Goal: Information Seeking & Learning: Learn about a topic

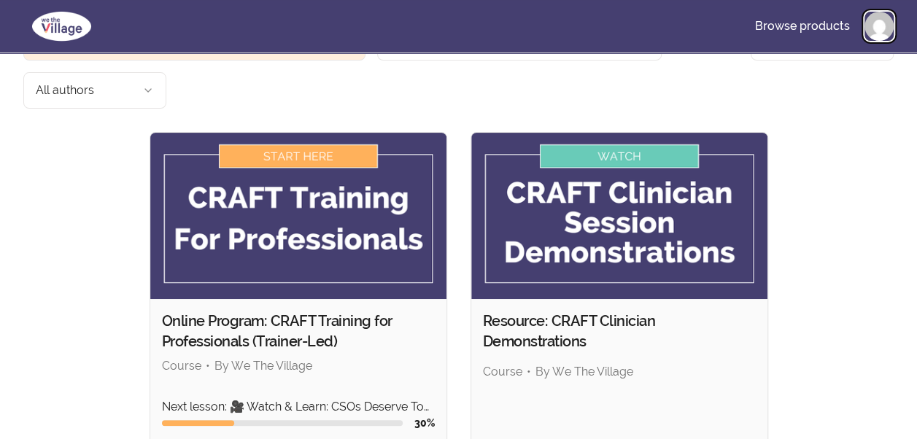
scroll to position [117, 0]
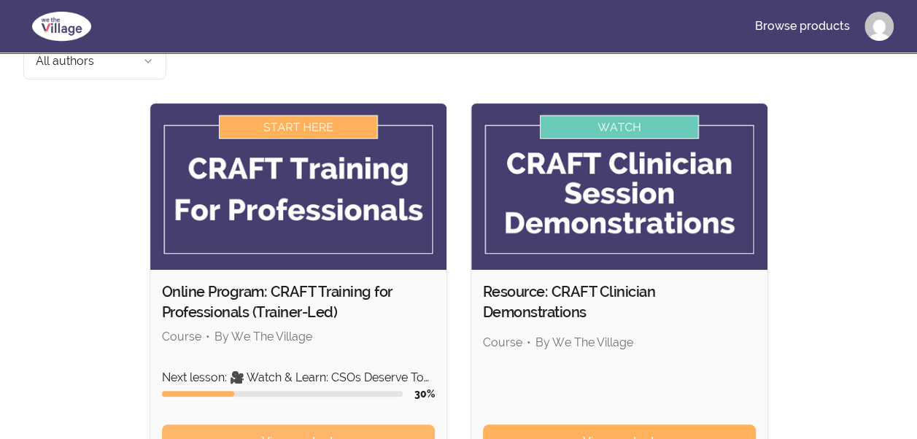
click at [325, 433] on span "View content" at bounding box center [298, 442] width 72 height 18
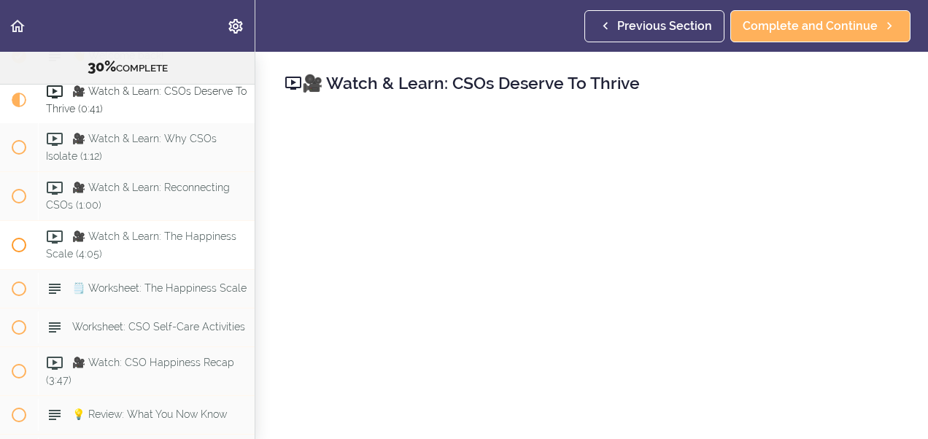
scroll to position [3069, 0]
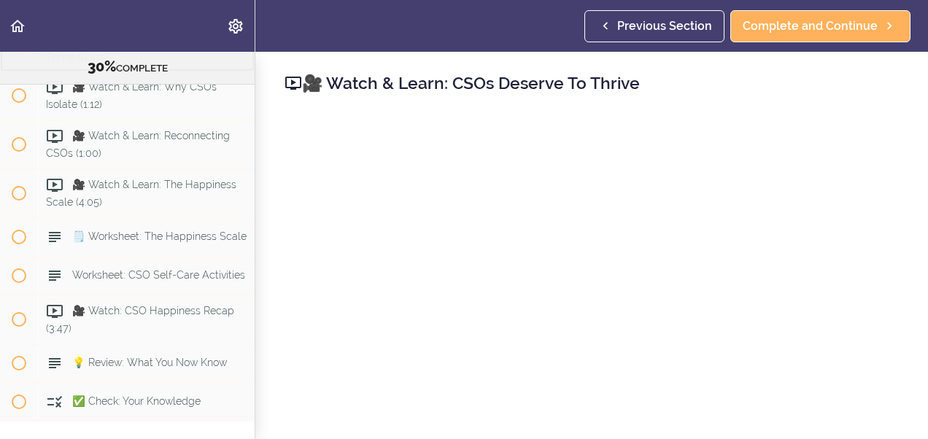
click at [18, 55] on span "Current item" at bounding box center [19, 48] width 15 height 15
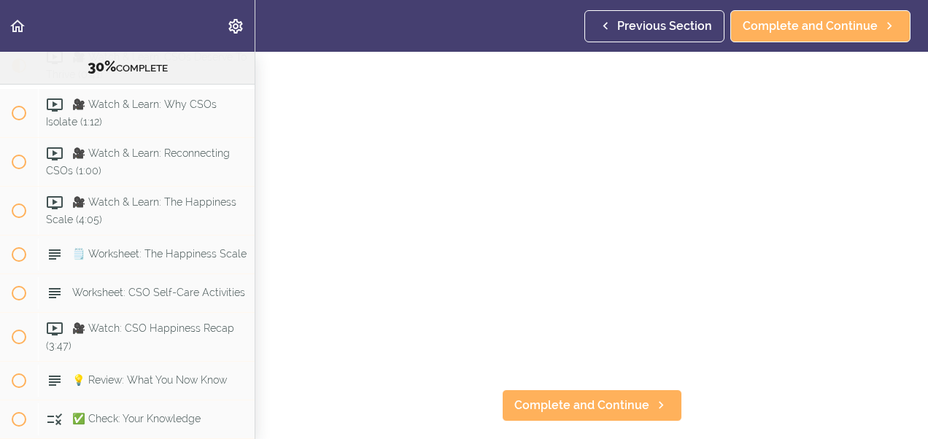
scroll to position [185, 0]
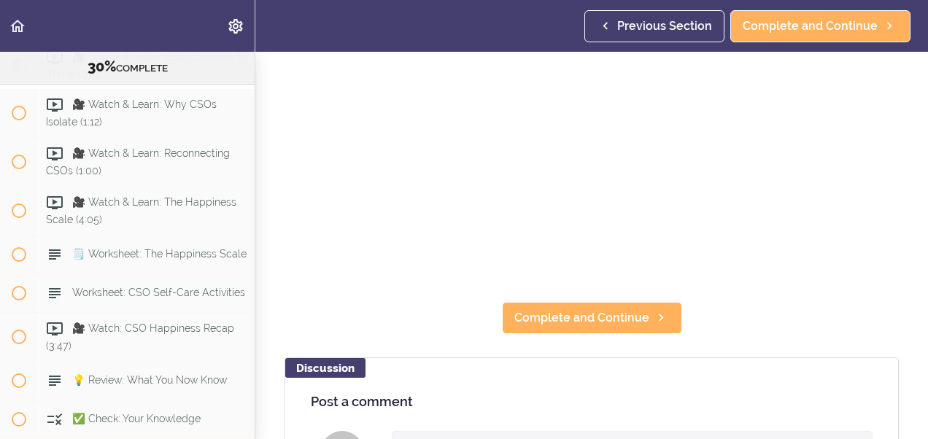
click at [362, 395] on h4 "Post a comment" at bounding box center [592, 402] width 562 height 15
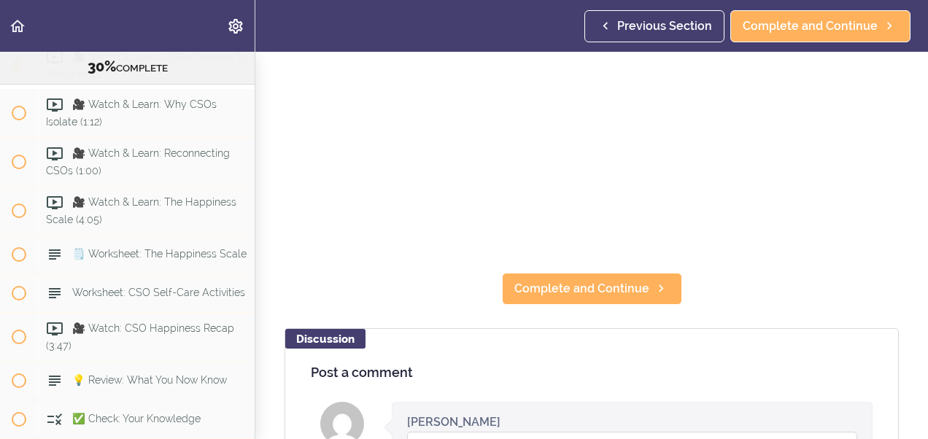
scroll to position [263, 0]
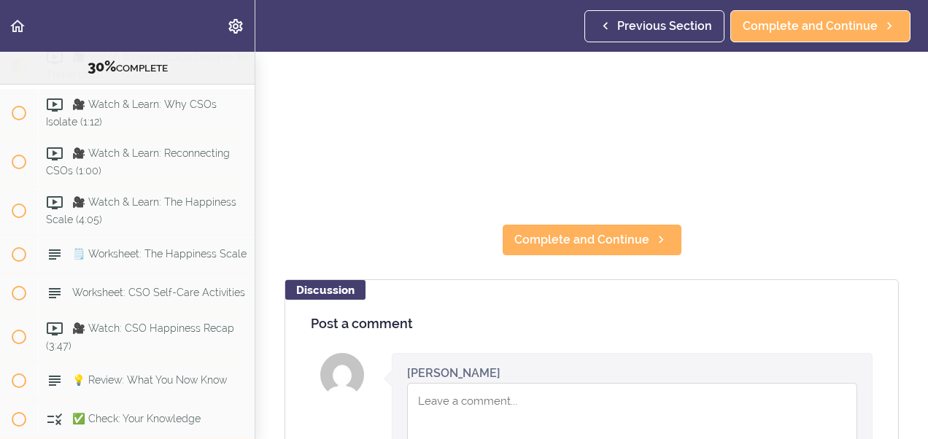
click at [445, 393] on textarea "Comment box" at bounding box center [632, 427] width 450 height 88
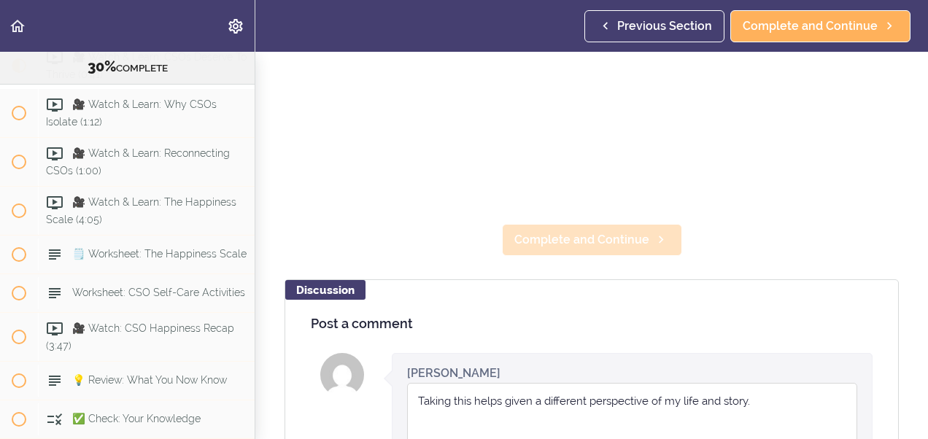
type textarea "Taking this helps given a different perspective of my life and story."
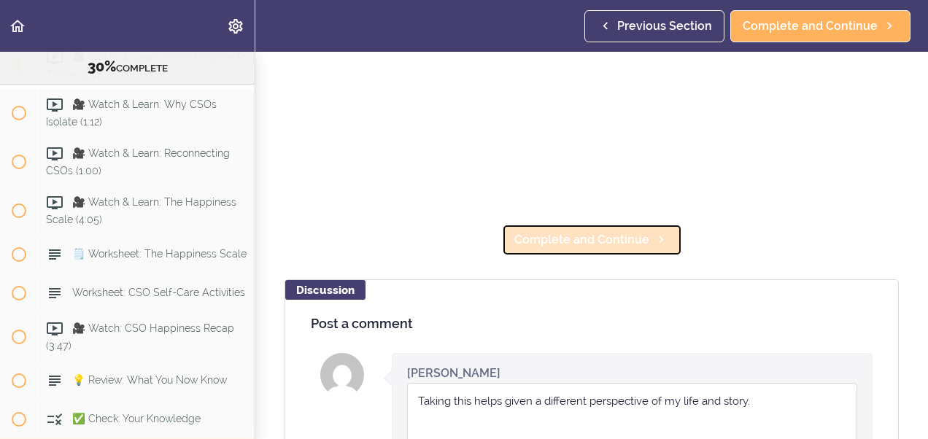
click at [575, 233] on span "Complete and Continue" at bounding box center [581, 240] width 135 height 18
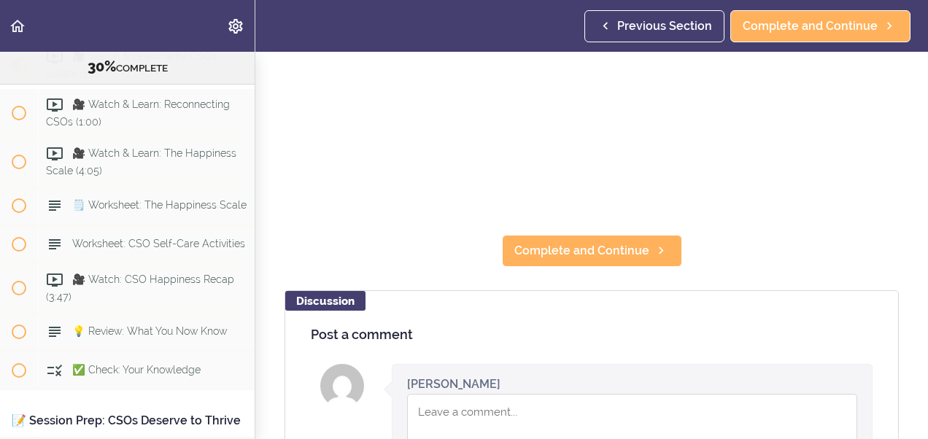
scroll to position [252, 0]
click at [435, 403] on textarea "Comment box" at bounding box center [632, 437] width 450 height 88
click at [455, 403] on textarea "totally" at bounding box center [632, 437] width 450 height 88
type textarea "t"
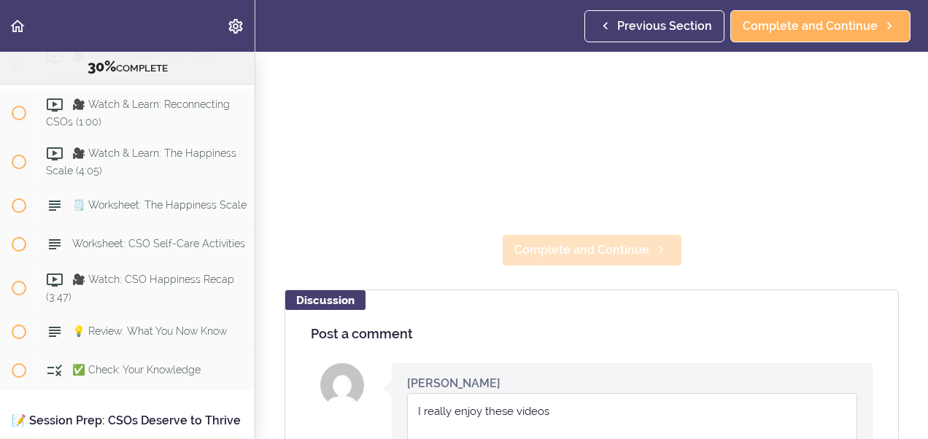
type textarea "I really enjoy these videos"
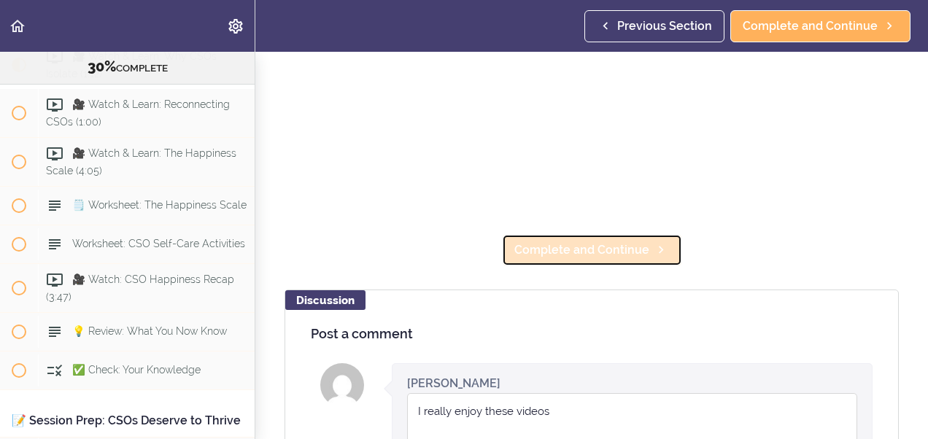
click at [561, 242] on span "Complete and Continue" at bounding box center [581, 251] width 135 height 18
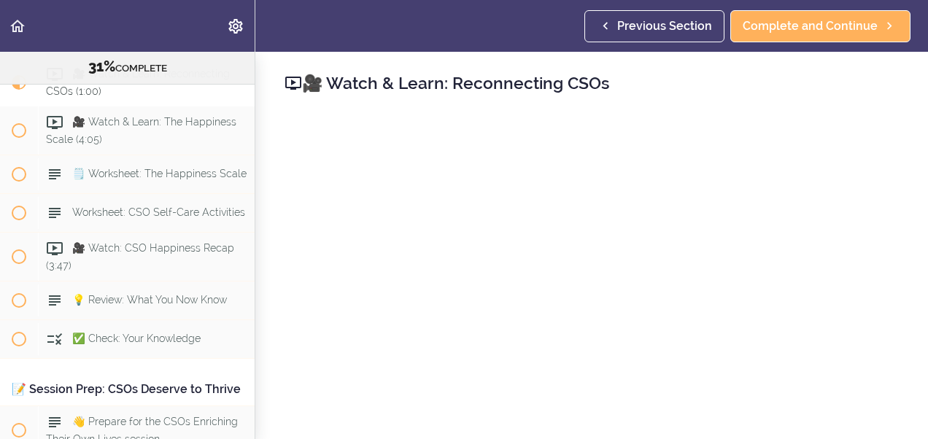
scroll to position [3149, 0]
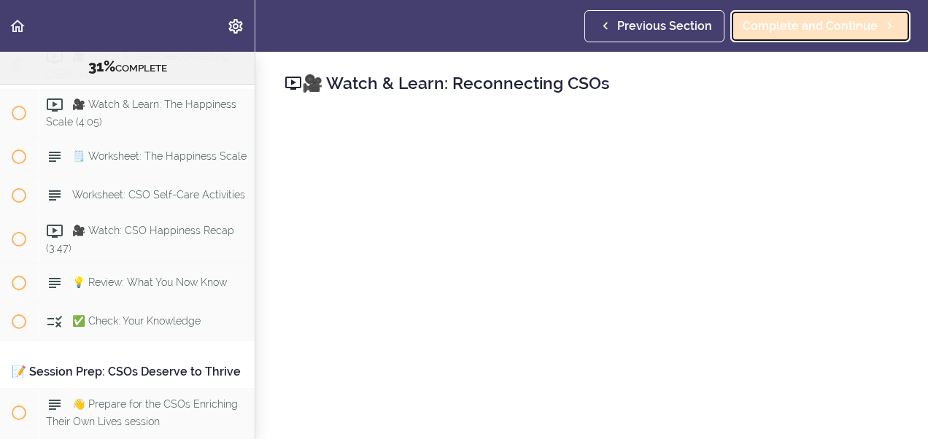
click at [768, 25] on span "Complete and Continue" at bounding box center [810, 27] width 135 height 18
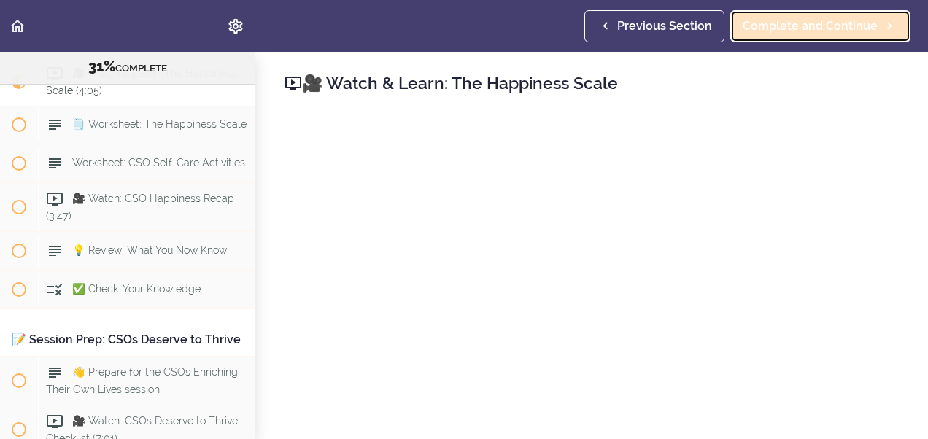
scroll to position [3198, 0]
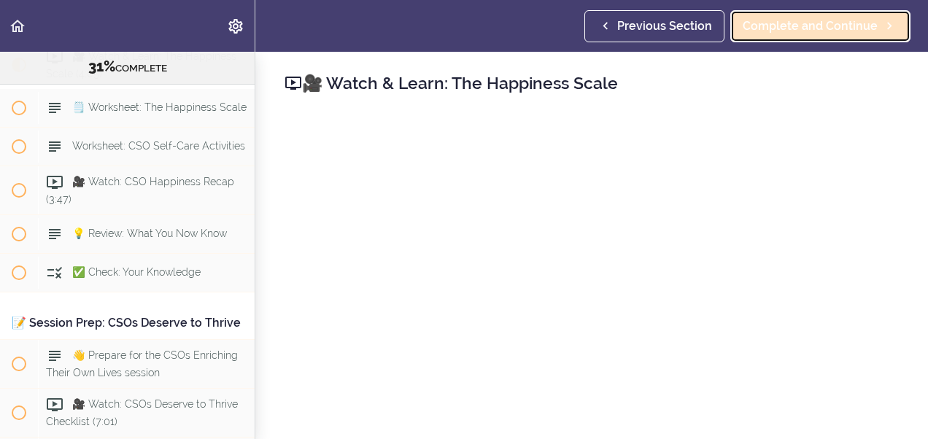
click at [817, 25] on span "Complete and Continue" at bounding box center [810, 27] width 135 height 18
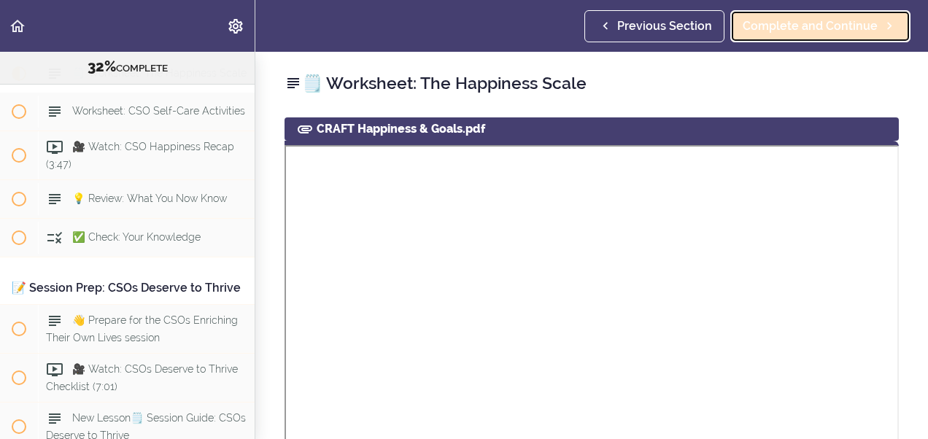
scroll to position [3247, 0]
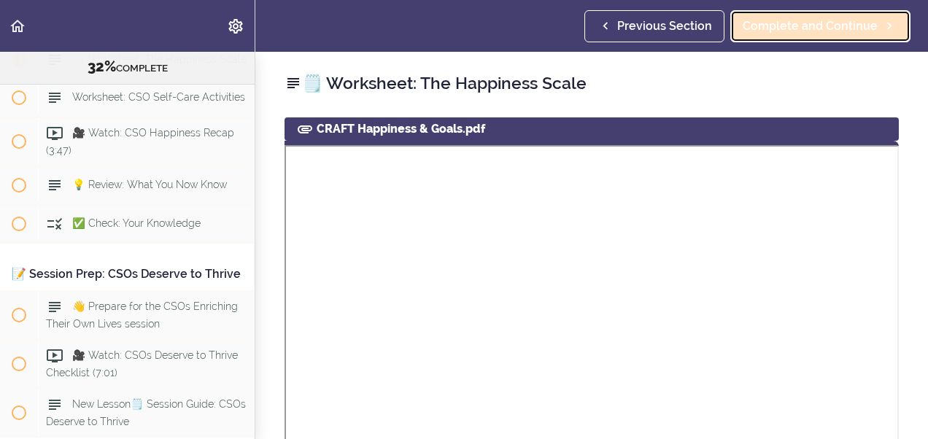
click at [813, 28] on span "Complete and Continue" at bounding box center [810, 27] width 135 height 18
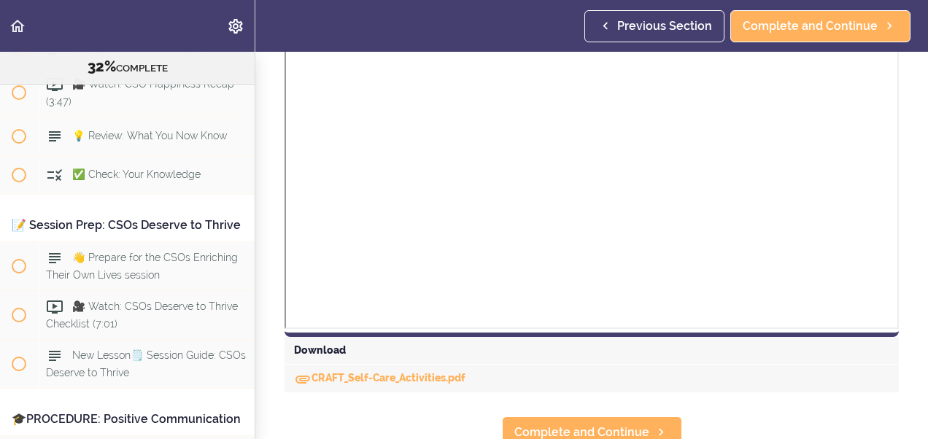
scroll to position [573, 0]
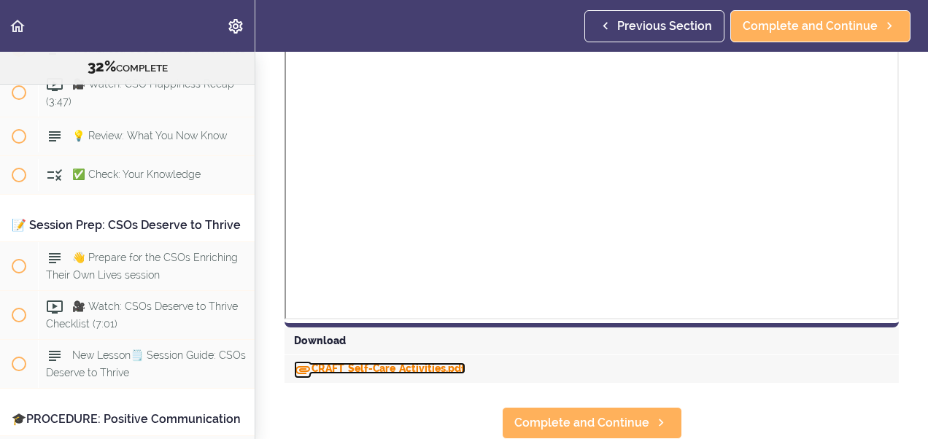
click at [393, 364] on link "CRAFT_Self-Care_Activities.pdf" at bounding box center [379, 369] width 171 height 12
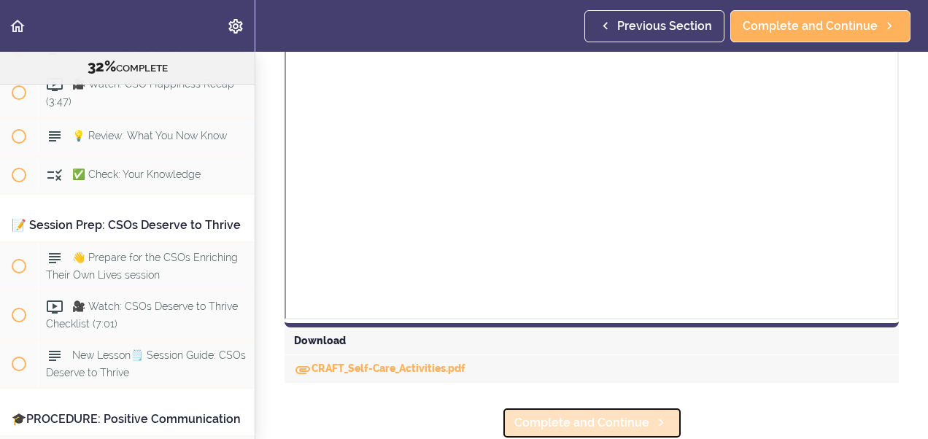
click at [630, 414] on span "Complete and Continue" at bounding box center [581, 423] width 135 height 18
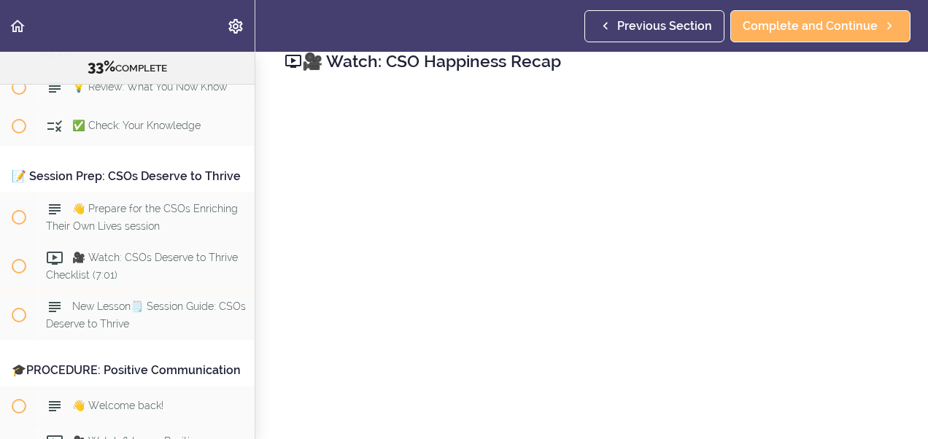
scroll to position [29, 0]
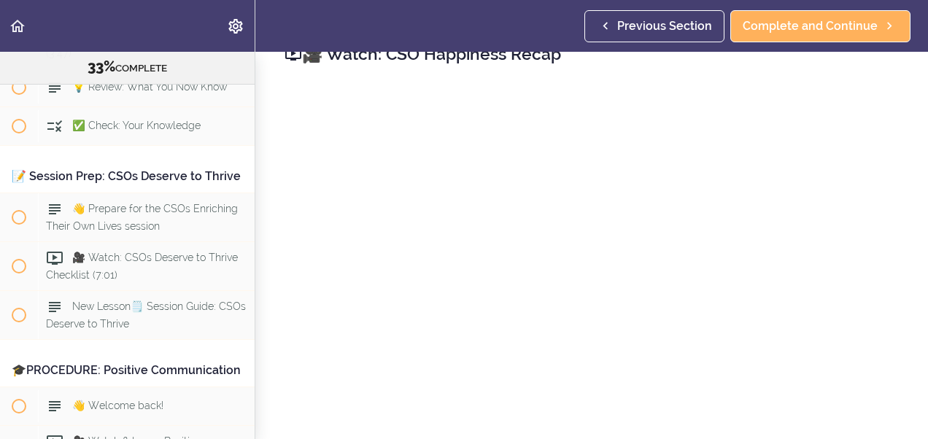
click at [916, 421] on section "Online Program: CRAFT Training for Professionals (Trainer-Led) 33% COMPLETE 📜In…" at bounding box center [464, 245] width 928 height 387
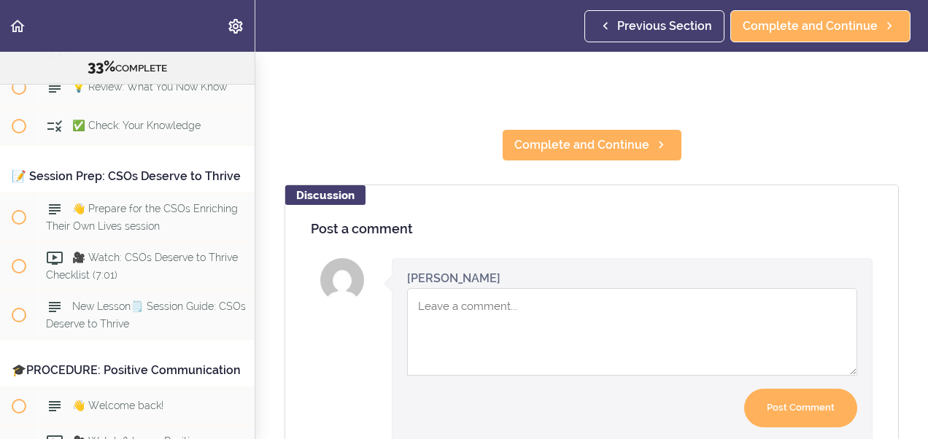
click at [428, 295] on textarea "Comment box" at bounding box center [632, 332] width 450 height 88
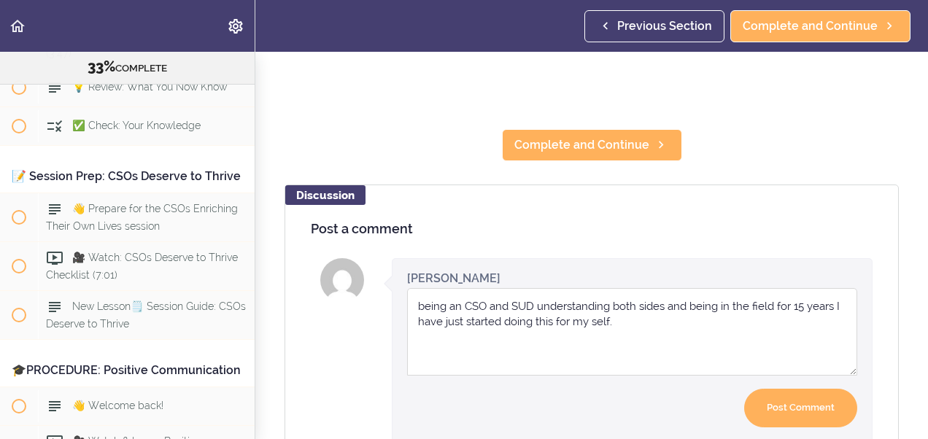
click at [663, 295] on textarea "being an CSO and SUD understanding both sides and being in the field for 15 yea…" at bounding box center [632, 332] width 450 height 88
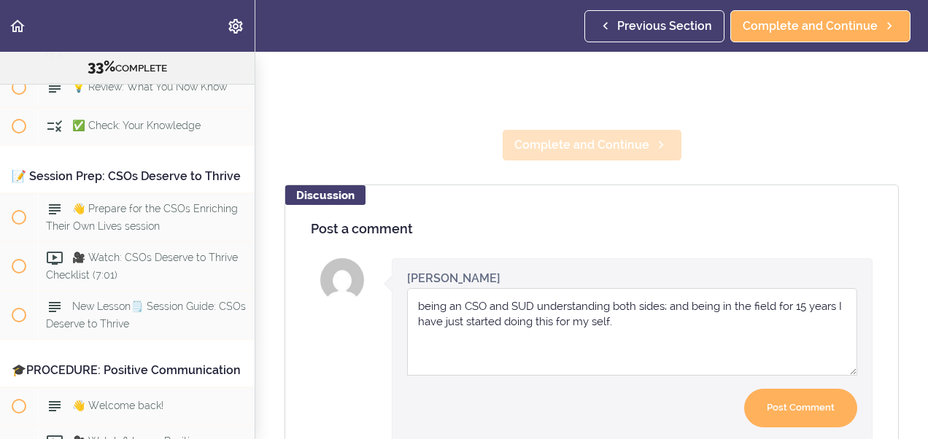
type textarea "being an CSO and SUD understanding both sides; and being in the field for 15 ye…"
click at [565, 136] on span "Complete and Continue" at bounding box center [581, 145] width 135 height 18
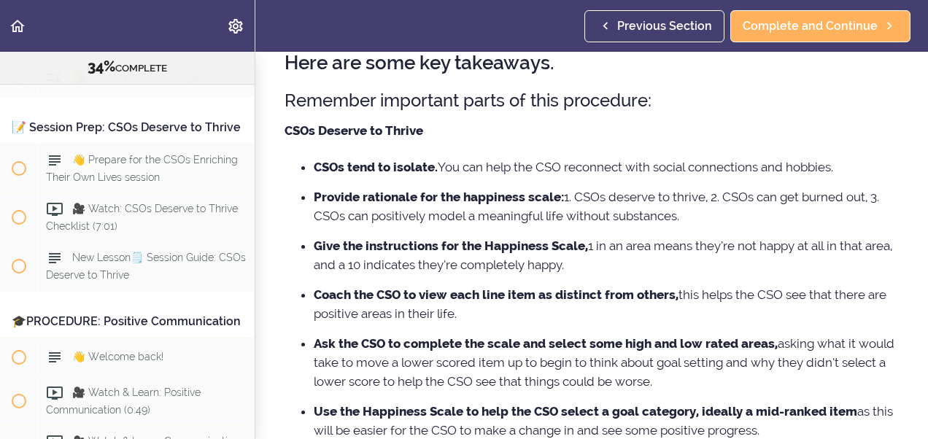
scroll to position [88, 0]
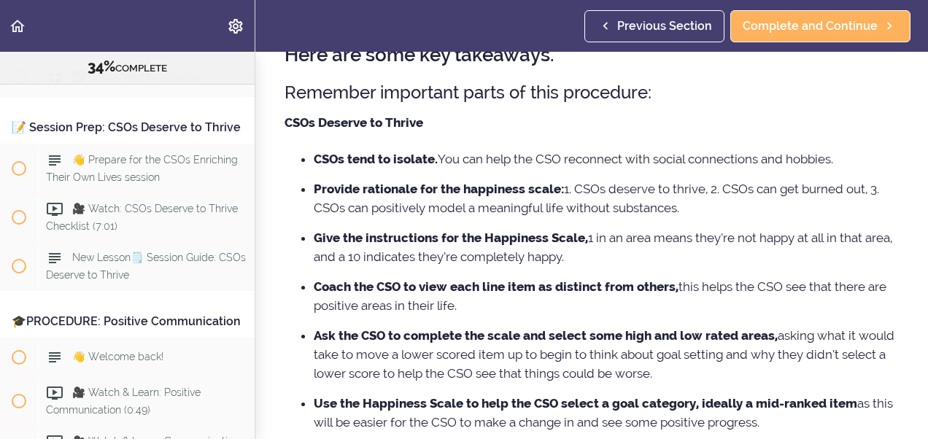
click at [916, 419] on section "Online Program: CRAFT Training for Professionals (Trainer-Led) 34% COMPLETE 📜In…" at bounding box center [464, 245] width 928 height 387
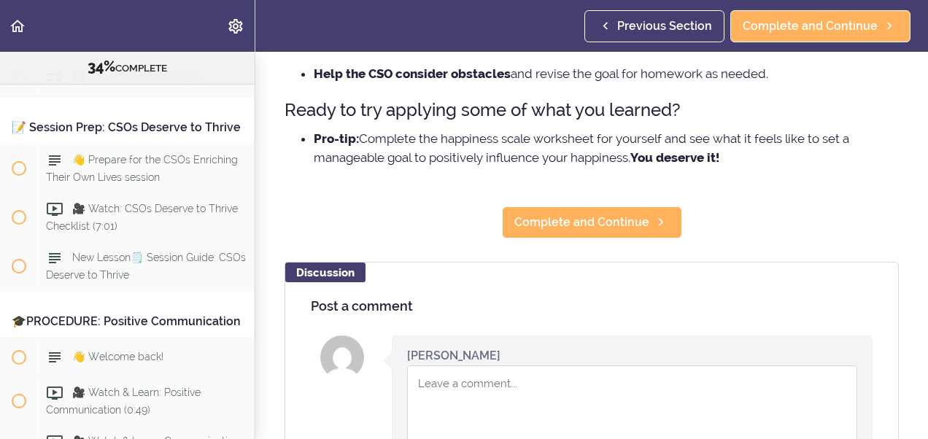
scroll to position [525, 0]
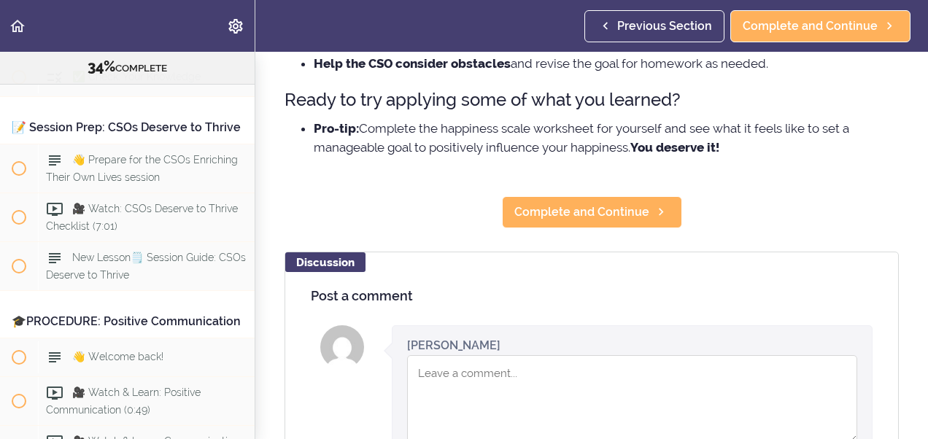
click at [449, 375] on textarea "Comment box" at bounding box center [632, 399] width 450 height 88
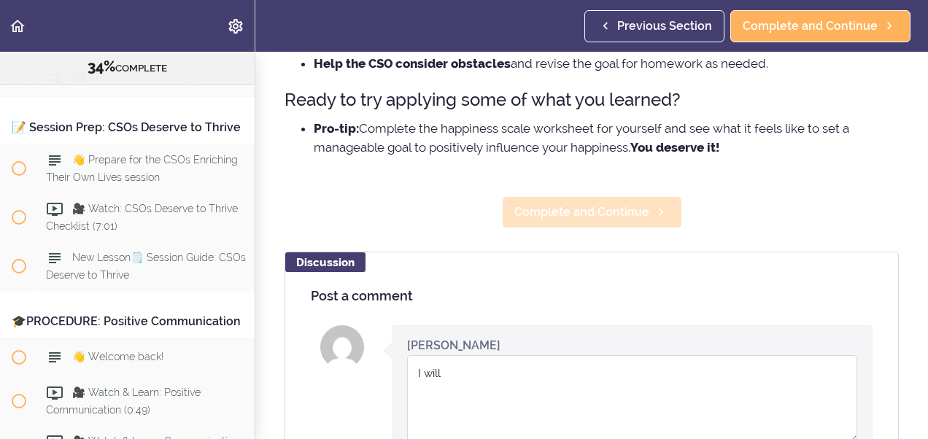
type textarea "I will"
click at [543, 206] on span "Complete and Continue" at bounding box center [581, 213] width 135 height 18
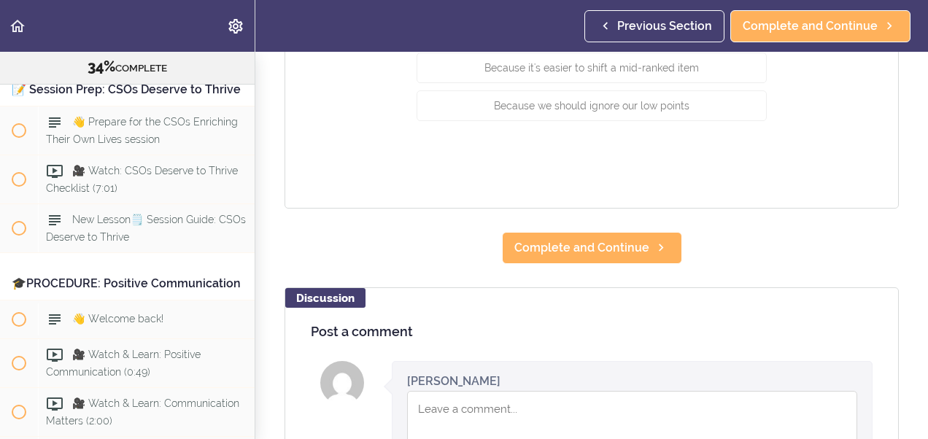
scroll to position [331, 0]
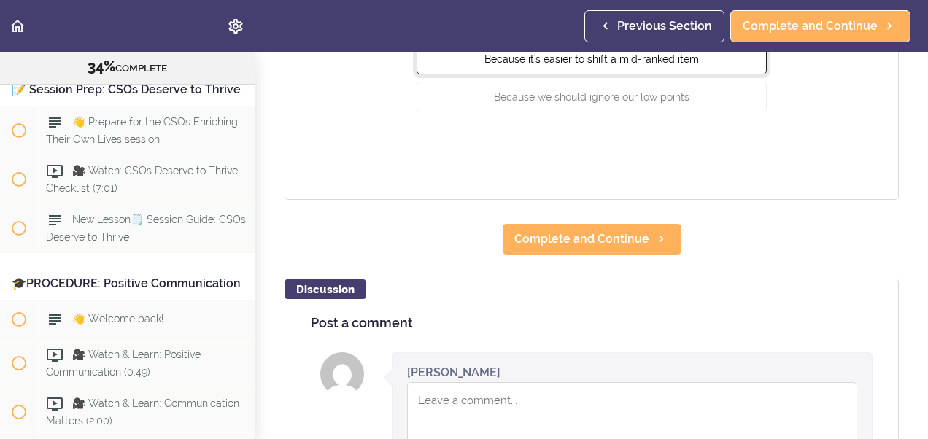
click at [607, 63] on span "Because it's easier to shift a mid-ranked item" at bounding box center [591, 59] width 215 height 12
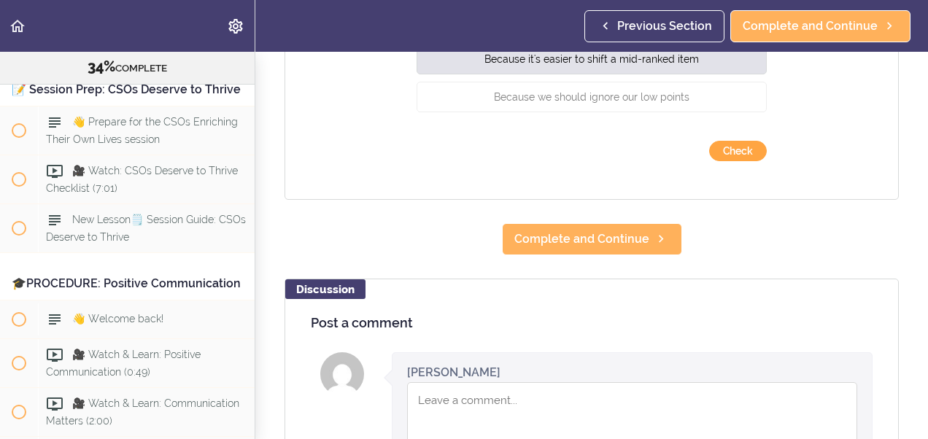
click at [726, 146] on button "Check" at bounding box center [738, 151] width 58 height 20
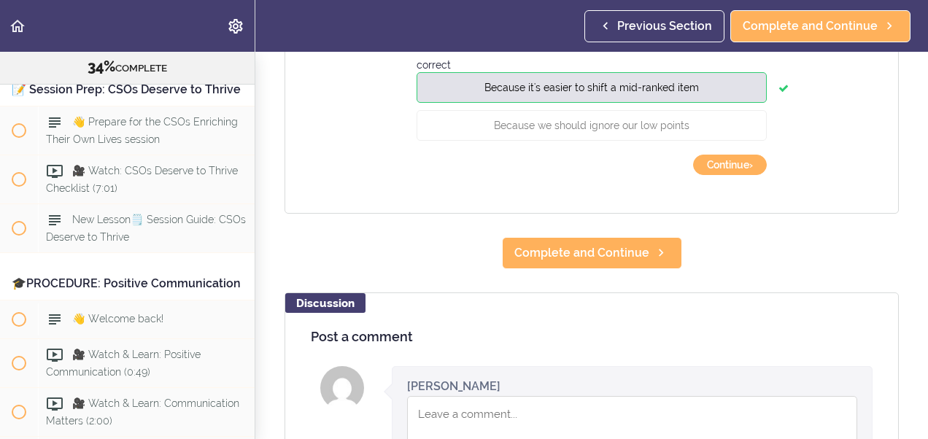
scroll to position [316, 0]
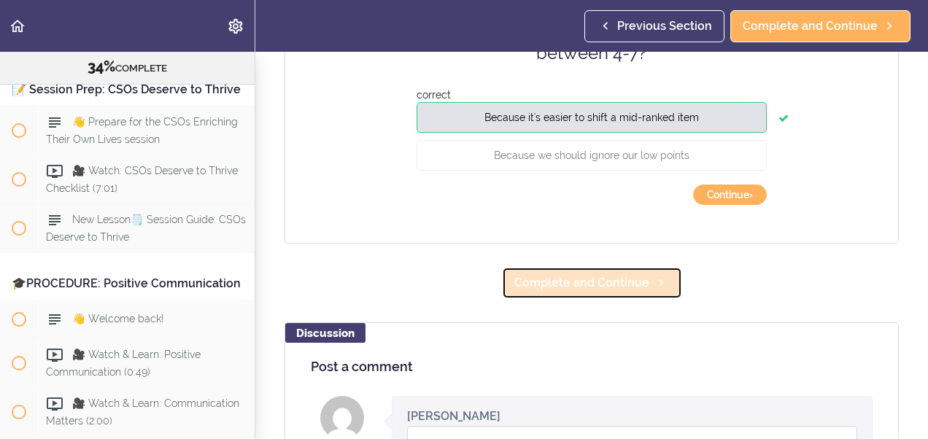
click at [594, 283] on span "Complete and Continue" at bounding box center [581, 283] width 135 height 18
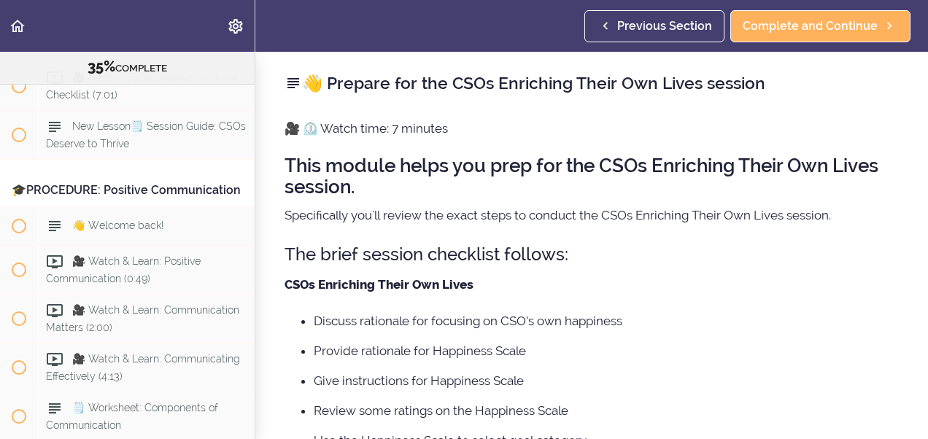
scroll to position [3535, 0]
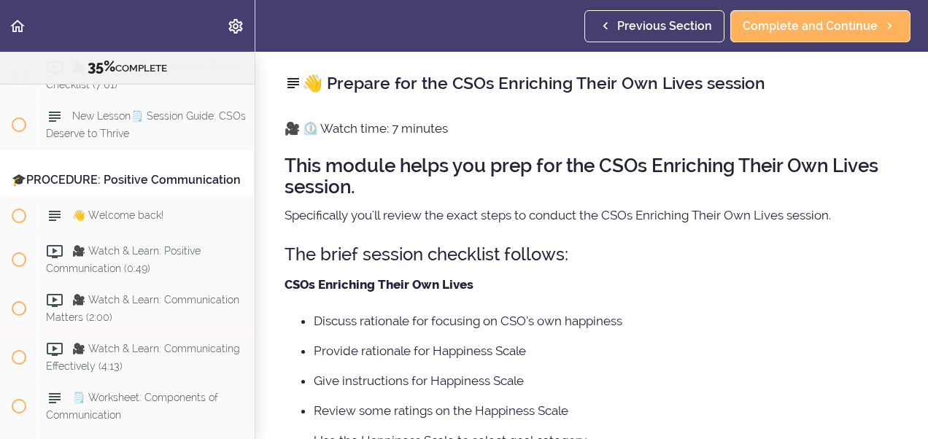
click at [452, 169] on h2 "This module helps you prep for the CSOs Enriching Their Own Lives session." at bounding box center [592, 176] width 614 height 42
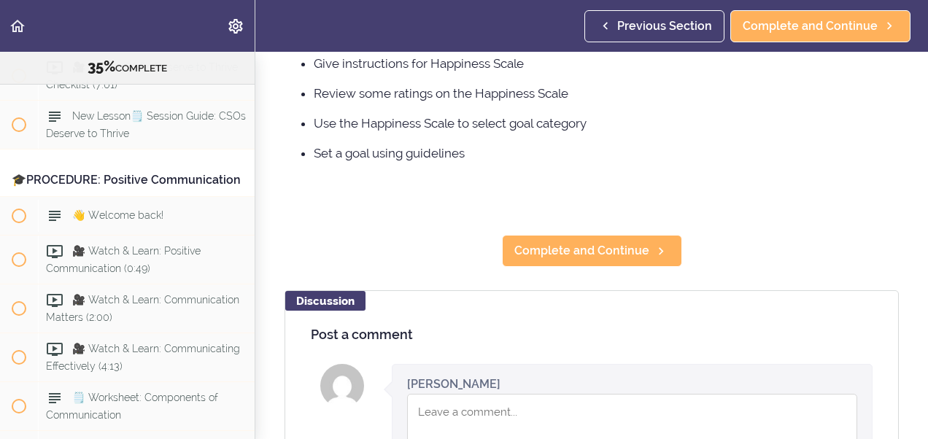
scroll to position [331, 0]
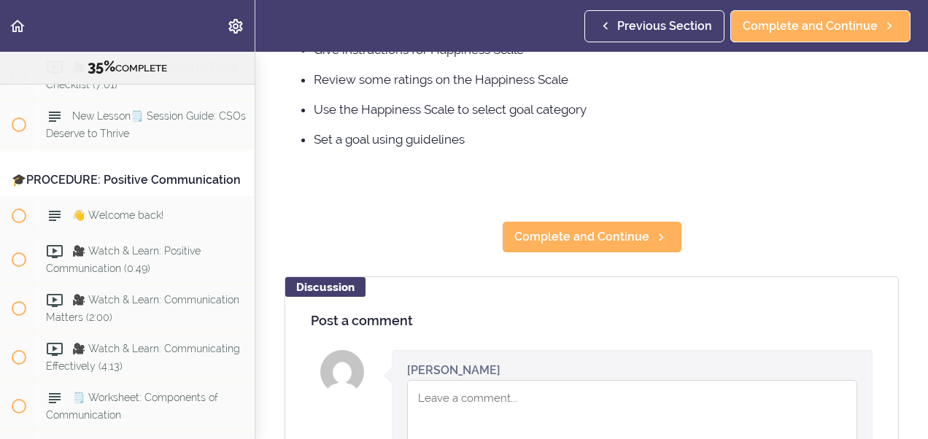
click at [420, 398] on textarea "Comment box" at bounding box center [632, 424] width 450 height 88
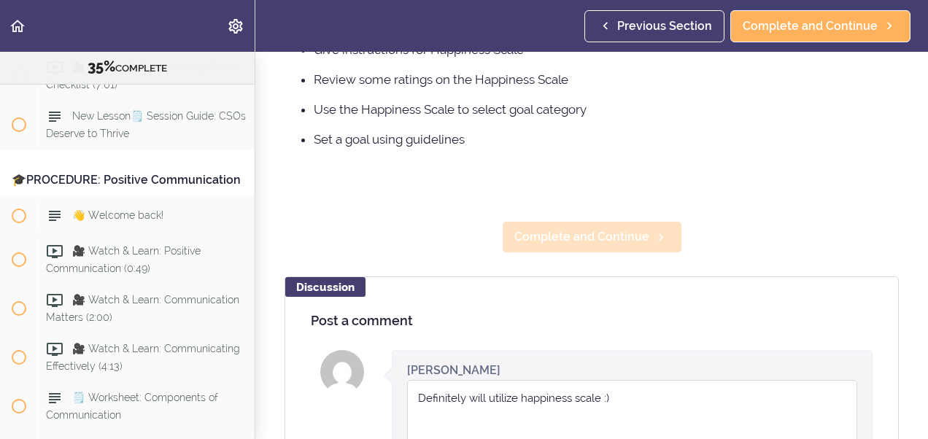
type textarea "Definitely will utilize happiness scale :)"
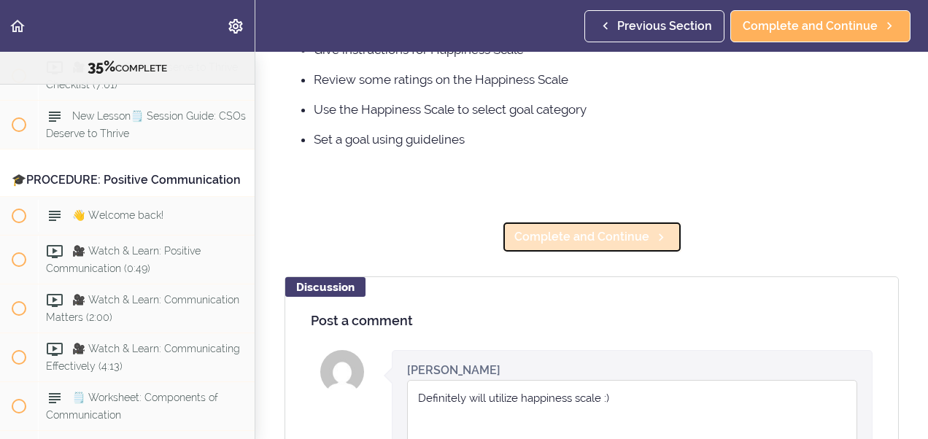
click at [552, 241] on span "Complete and Continue" at bounding box center [581, 237] width 135 height 18
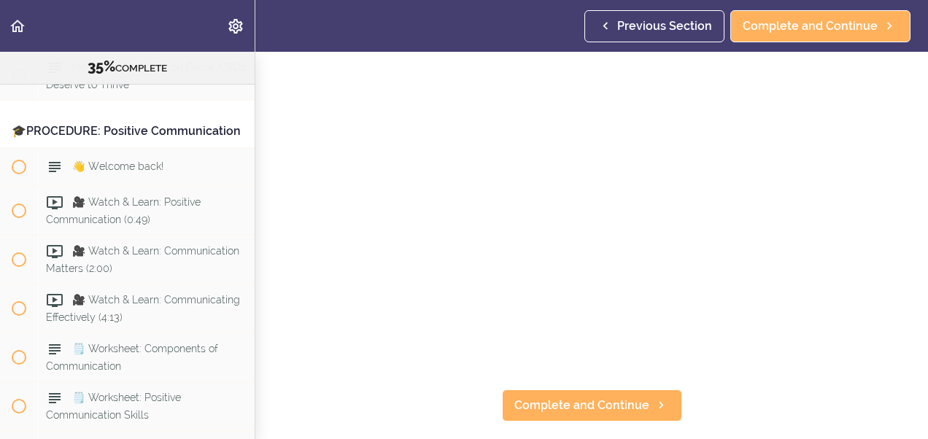
scroll to position [165, 0]
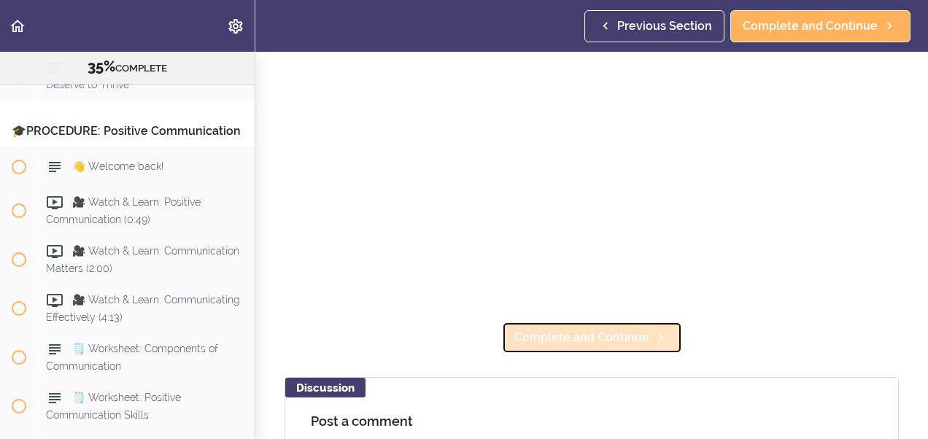
click at [606, 329] on span "Complete and Continue" at bounding box center [581, 338] width 135 height 18
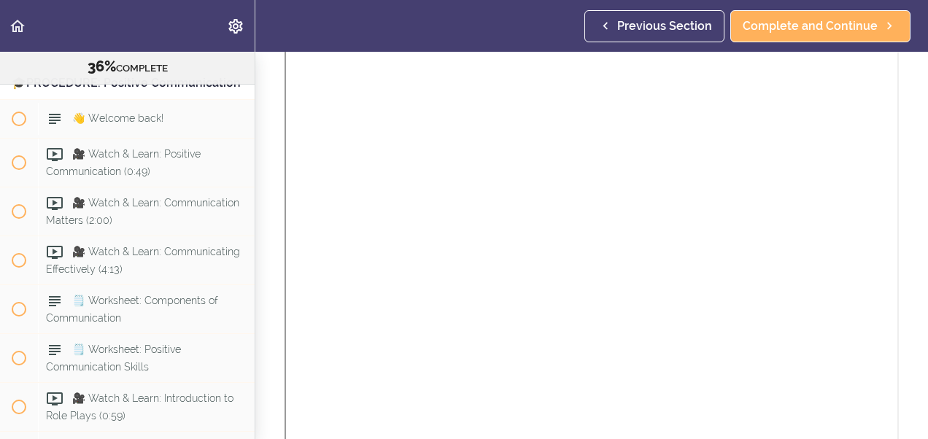
scroll to position [165, 0]
click at [911, 422] on section "Online Program: CRAFT Training for Professionals (Trainer-Led) 36% COMPLETE 📜In…" at bounding box center [464, 245] width 928 height 387
click at [906, 424] on section "Online Program: CRAFT Training for Professionals (Trainer-Led) 36% COMPLETE 📜In…" at bounding box center [464, 245] width 928 height 387
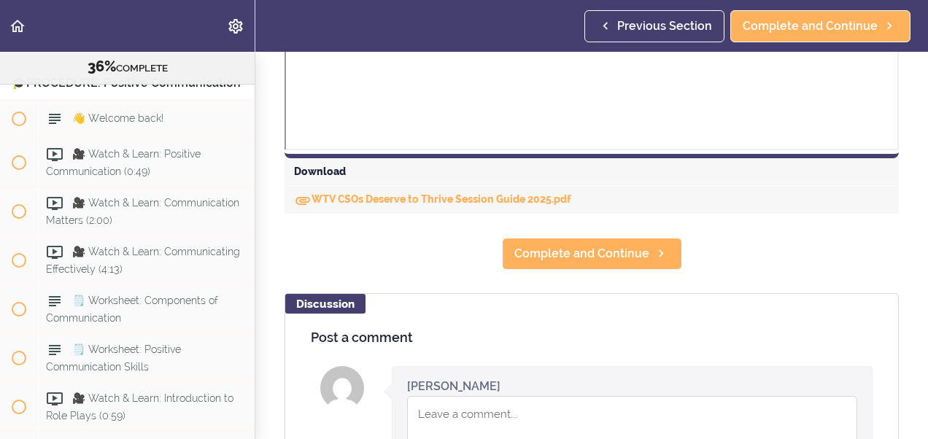
scroll to position [729, 0]
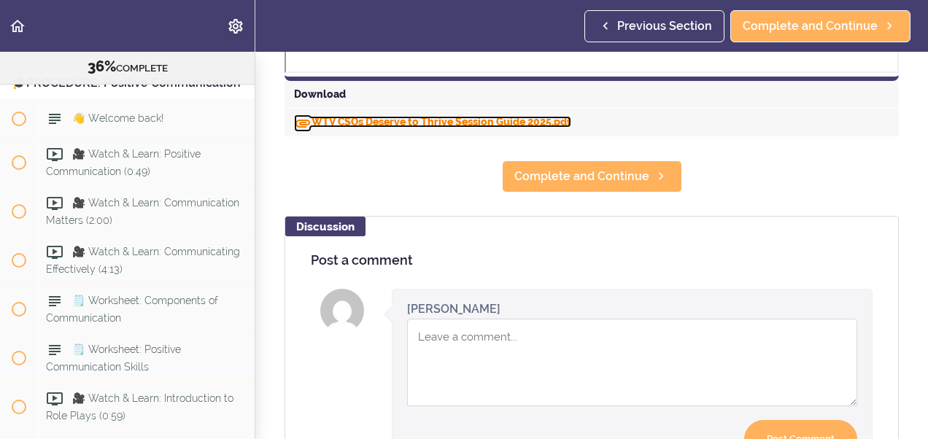
click at [391, 117] on link "WTV CSOs Deserve to Thrive Session Guide 2025.pdf" at bounding box center [432, 122] width 277 height 12
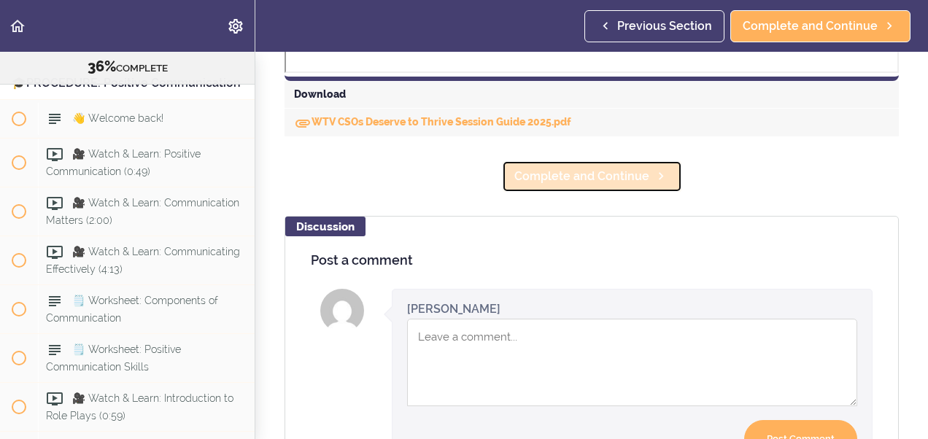
click at [581, 174] on span "Complete and Continue" at bounding box center [581, 177] width 135 height 18
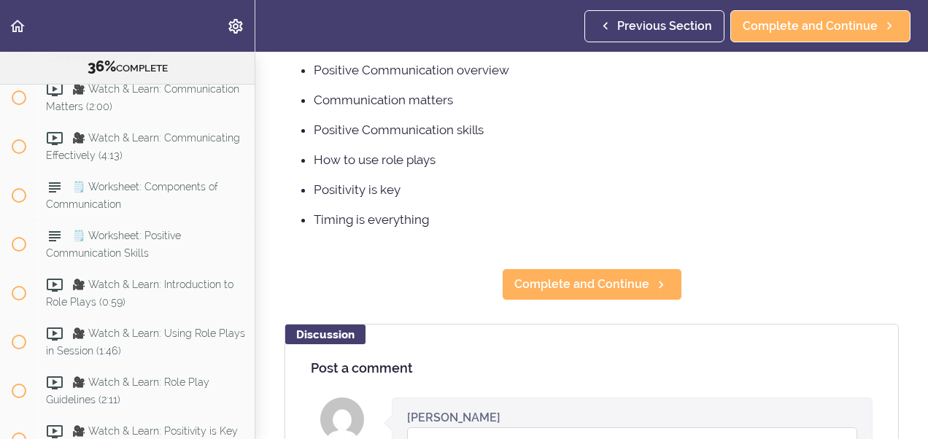
scroll to position [244, 0]
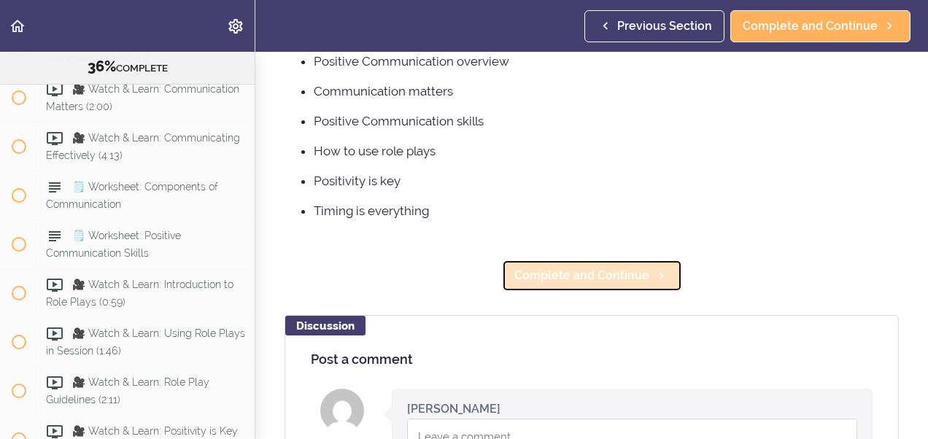
click at [557, 267] on span "Complete and Continue" at bounding box center [581, 276] width 135 height 18
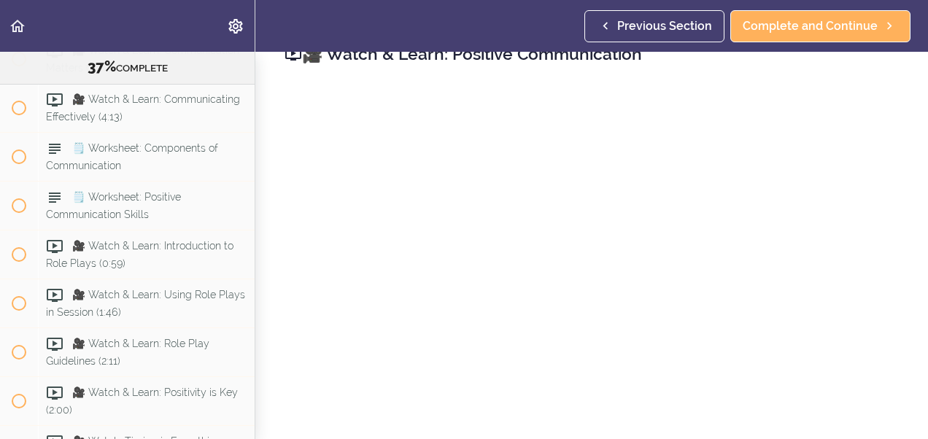
scroll to position [165, 0]
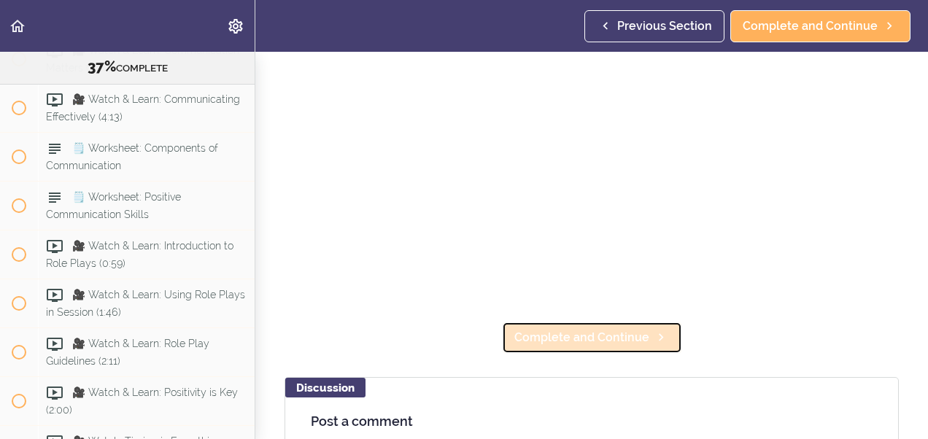
click at [539, 333] on span "Complete and Continue" at bounding box center [581, 338] width 135 height 18
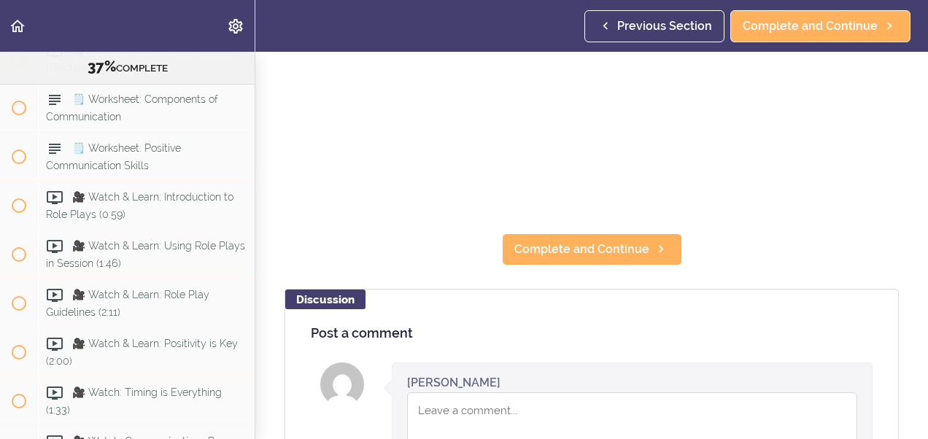
scroll to position [263, 0]
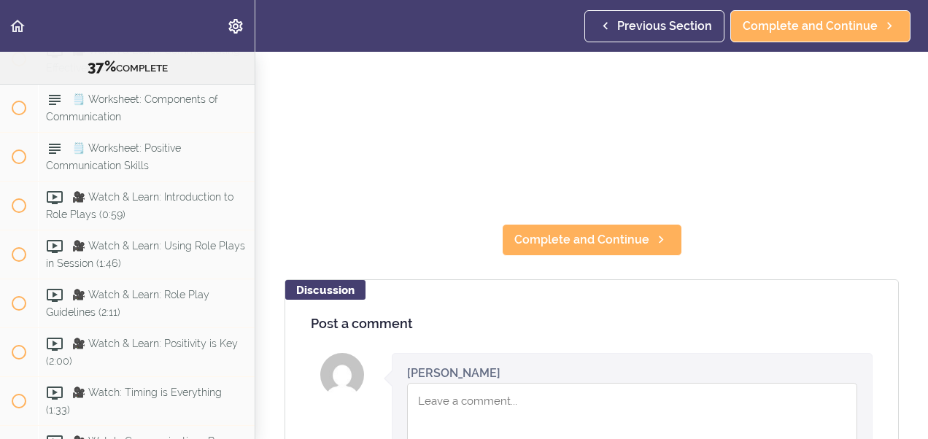
click at [413, 394] on textarea "Comment box" at bounding box center [632, 427] width 450 height 88
click at [692, 390] on textarea "this helps me look at daughter in law, in different way I" at bounding box center [632, 427] width 450 height 88
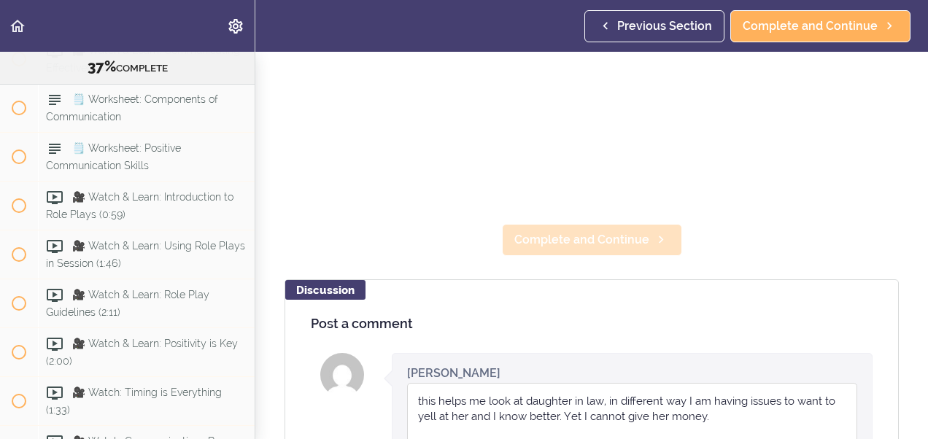
type textarea "this helps me look at daughter in law, in different way I am having issues to w…"
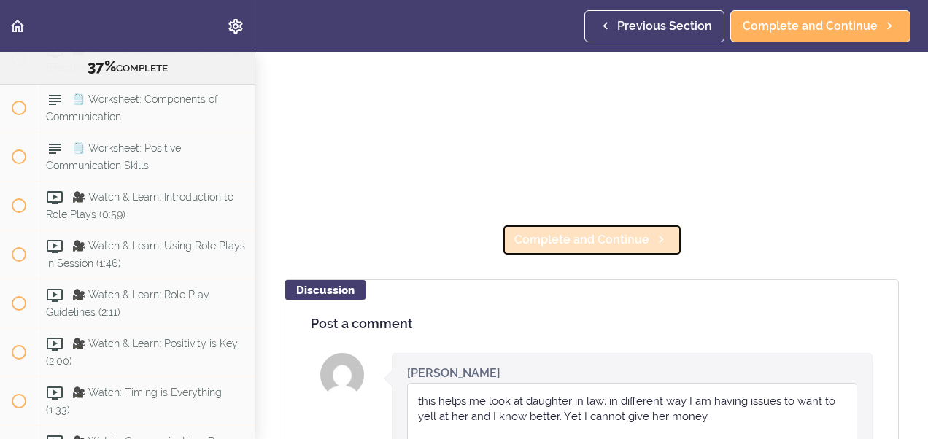
click at [556, 231] on span "Complete and Continue" at bounding box center [581, 240] width 135 height 18
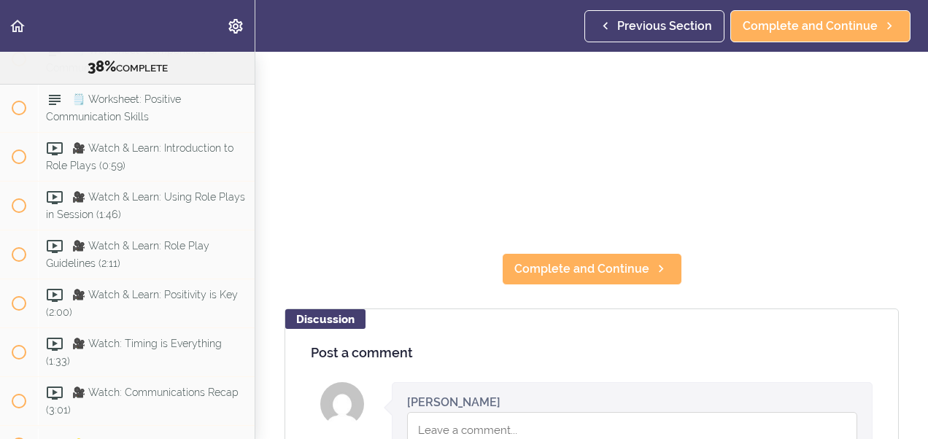
scroll to position [263, 0]
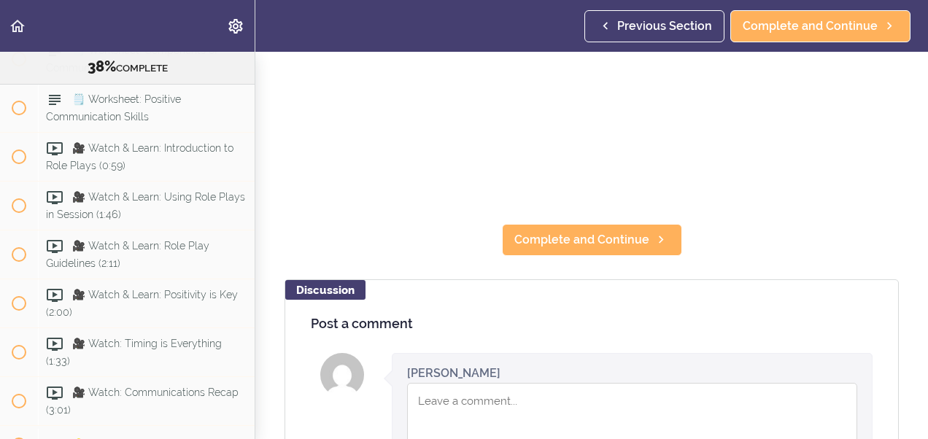
click at [428, 396] on textarea "Comment box" at bounding box center [632, 427] width 450 height 88
click at [711, 399] on textarea "really enjoying it really took me a minute to set time aside" at bounding box center [632, 427] width 450 height 88
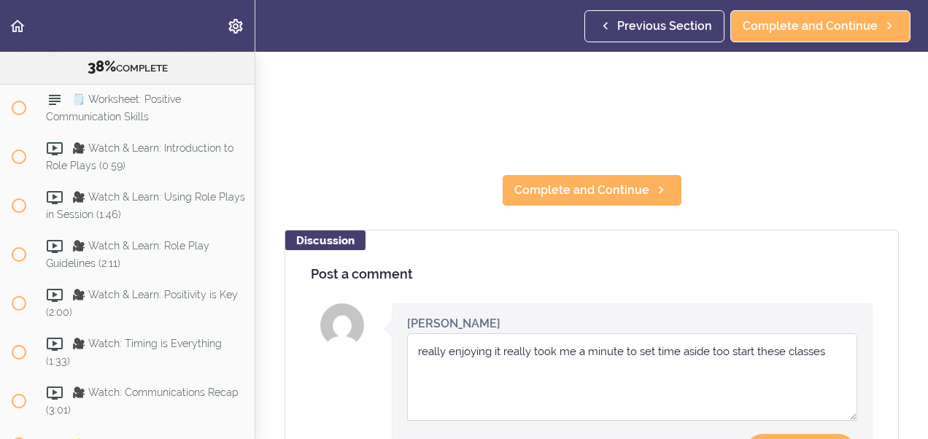
scroll to position [321, 0]
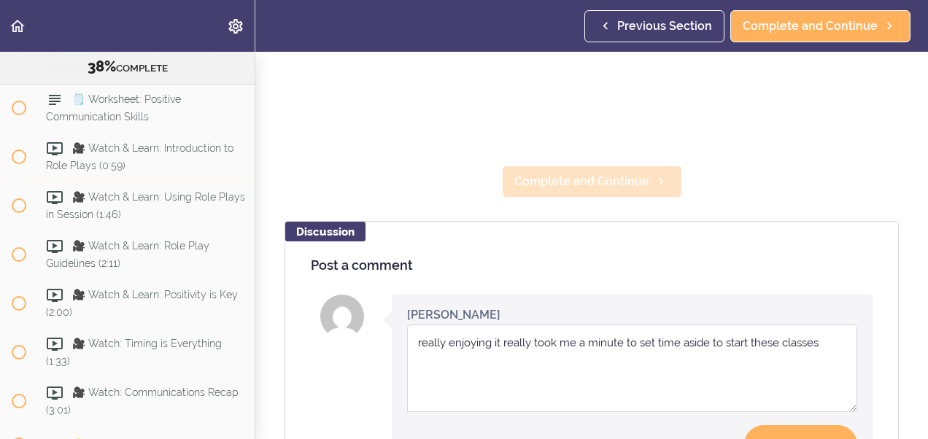
type textarea "really enjoying it really took me a minute to set time aside to start these cla…"
click at [591, 173] on span "Complete and Continue" at bounding box center [581, 182] width 135 height 18
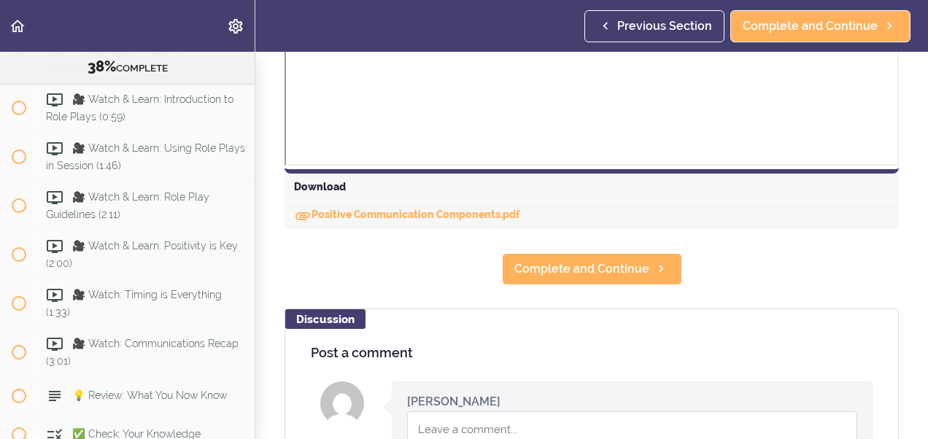
scroll to position [708, 0]
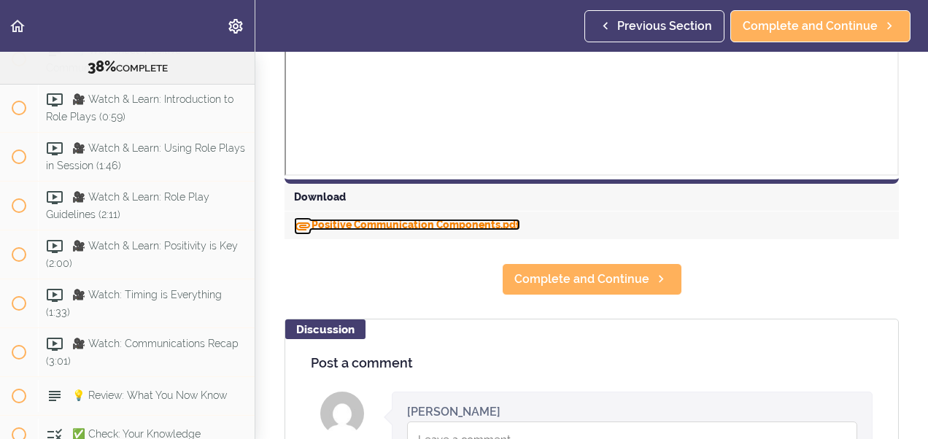
click at [406, 220] on link "Positive Communication Components.pdf" at bounding box center [407, 225] width 226 height 12
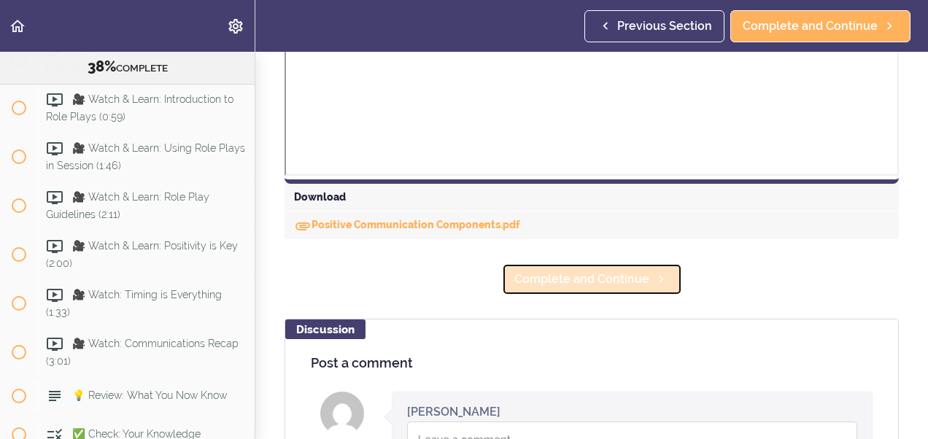
click at [555, 280] on span "Complete and Continue" at bounding box center [581, 280] width 135 height 18
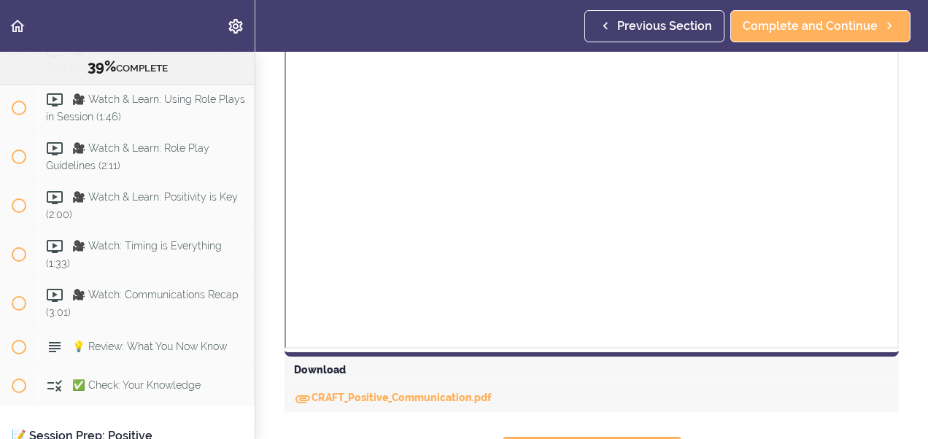
scroll to position [573, 0]
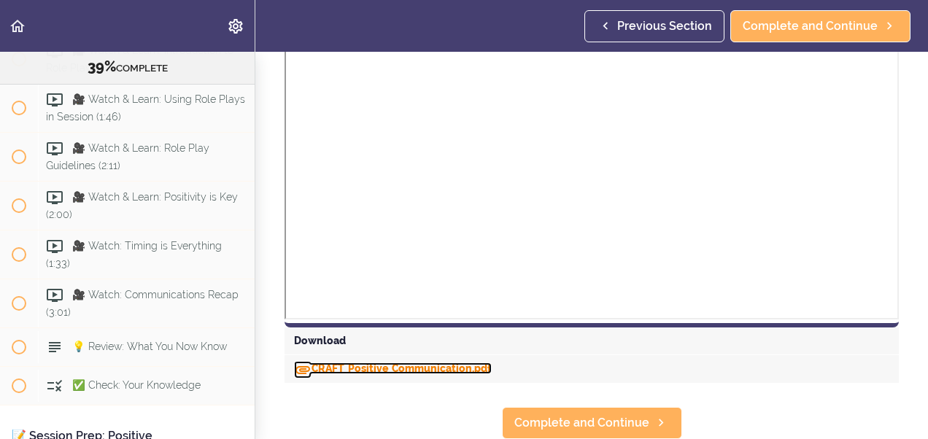
click at [331, 363] on link "CRAFT_Positive_Communication.pdf" at bounding box center [393, 369] width 198 height 12
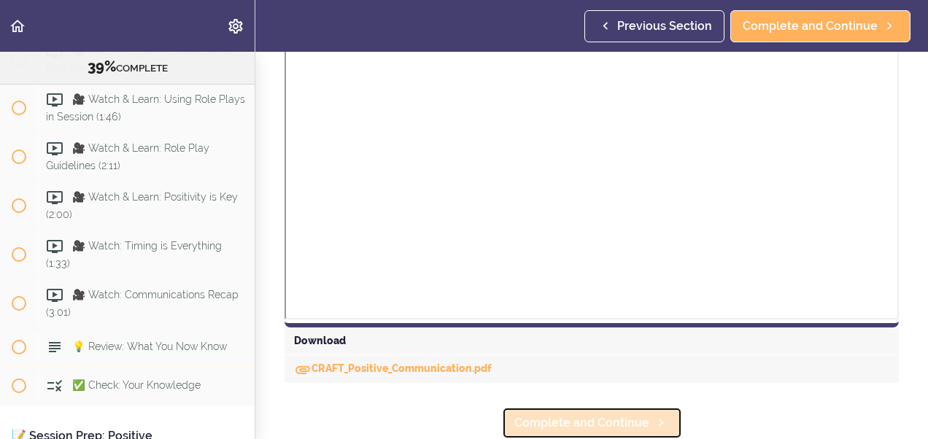
click at [622, 414] on span "Complete and Continue" at bounding box center [581, 423] width 135 height 18
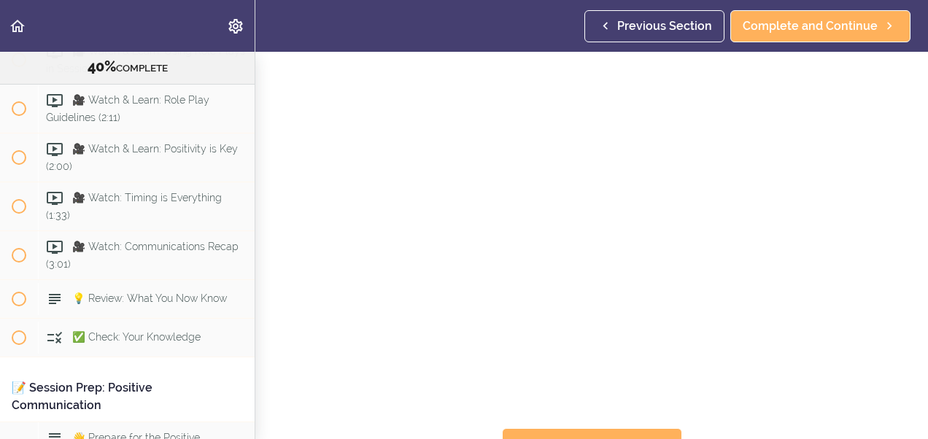
scroll to position [83, 0]
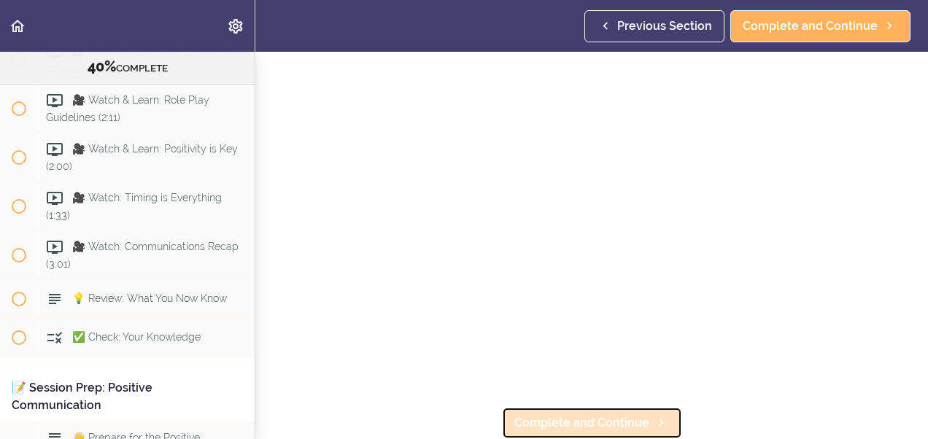
click at [612, 420] on span "Complete and Continue" at bounding box center [581, 423] width 135 height 18
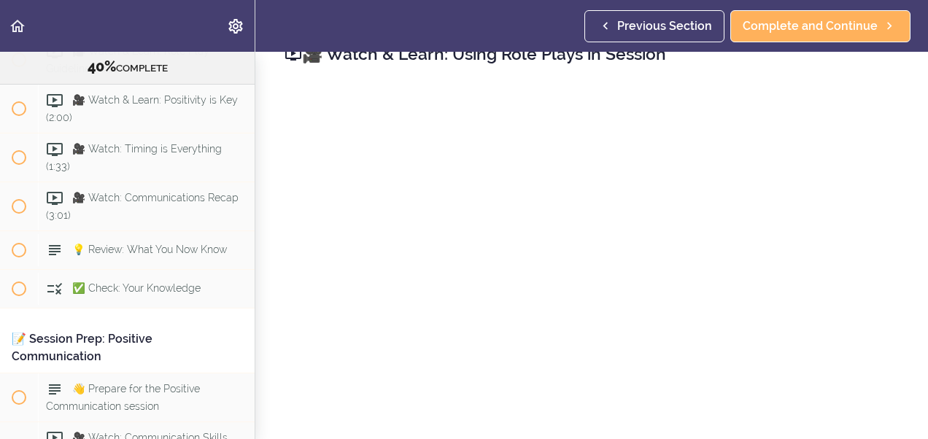
scroll to position [83, 0]
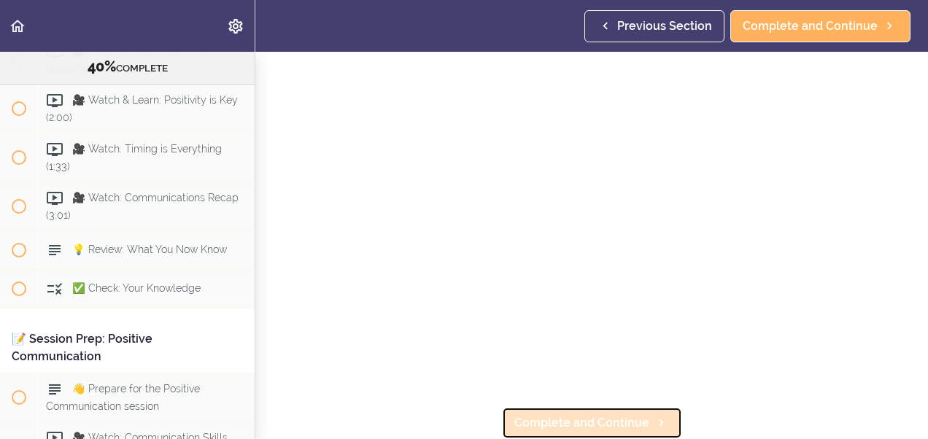
click at [638, 414] on span "Complete and Continue" at bounding box center [581, 423] width 135 height 18
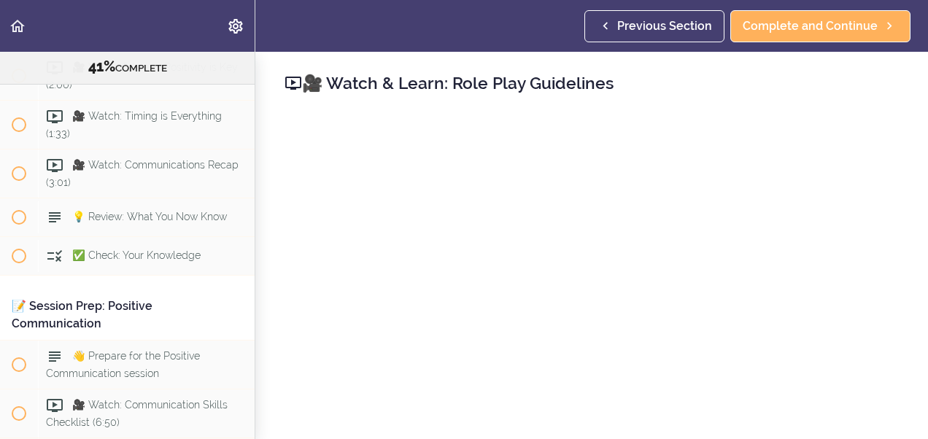
scroll to position [4126, 0]
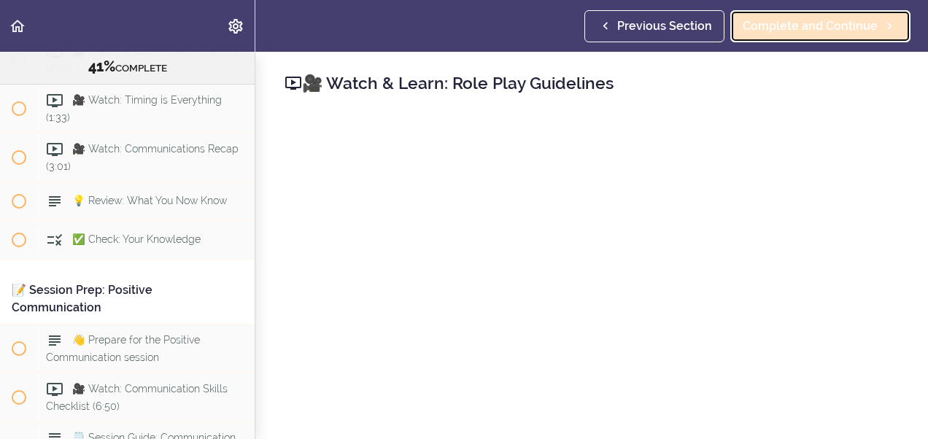
click at [758, 31] on span "Complete and Continue" at bounding box center [810, 27] width 135 height 18
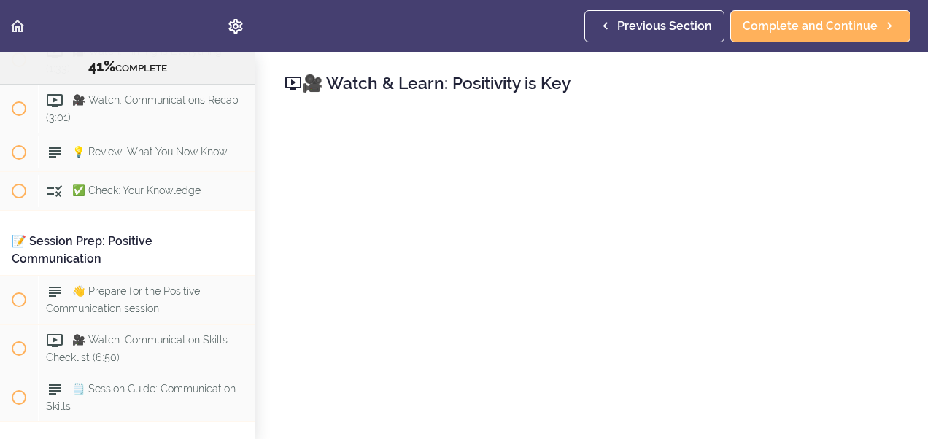
scroll to position [328, 0]
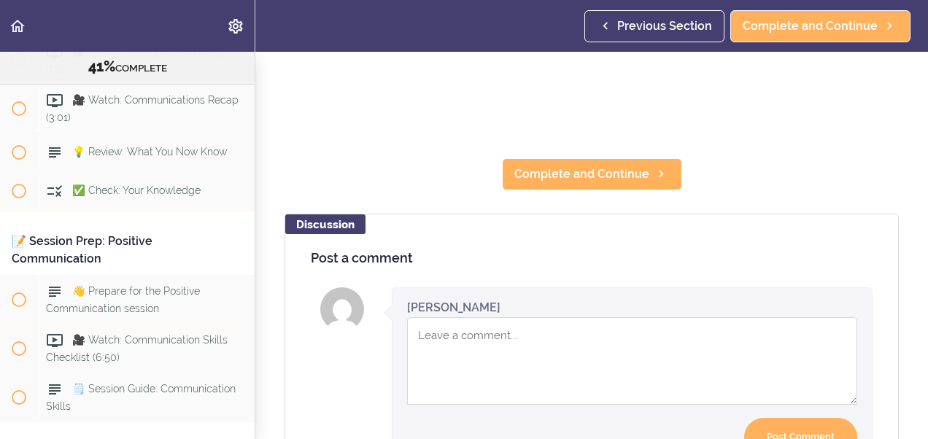
click at [454, 333] on textarea "Comment box" at bounding box center [632, 361] width 450 height 88
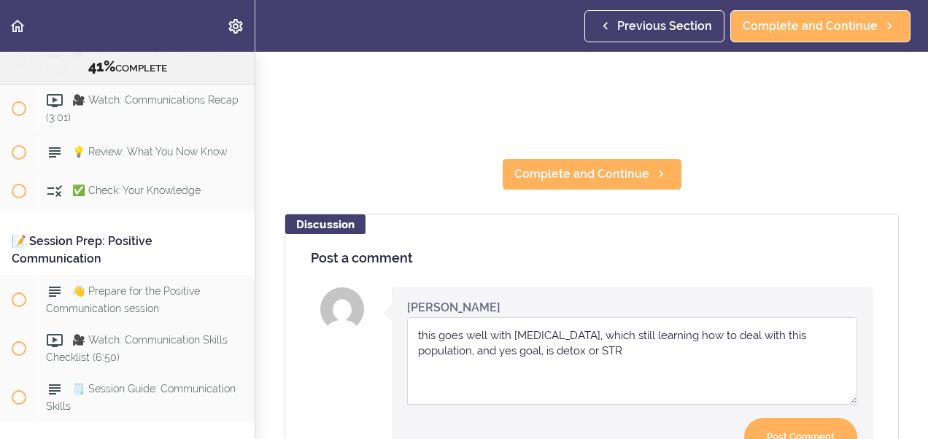
click at [608, 339] on textarea "this goes well with [MEDICAL_DATA], which still learning how to deal with this …" at bounding box center [632, 361] width 450 height 88
click at [636, 339] on textarea "this goes well with [MEDICAL_DATA], which still learning how to deal with this …" at bounding box center [632, 361] width 450 height 88
click at [666, 344] on textarea "this goes well with [MEDICAL_DATA], which still learning how to deal with this …" at bounding box center [632, 361] width 450 height 88
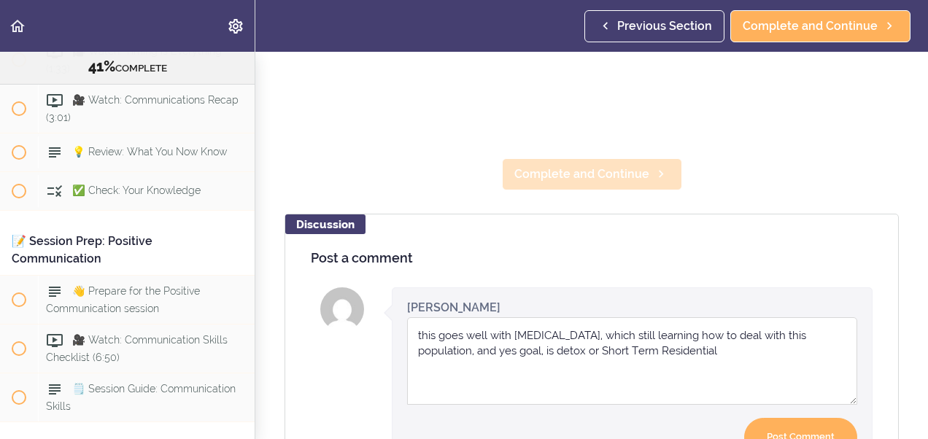
type textarea "this goes well with [MEDICAL_DATA], which still learning how to deal with this …"
click at [551, 176] on link "Complete and Continue" at bounding box center [592, 174] width 180 height 32
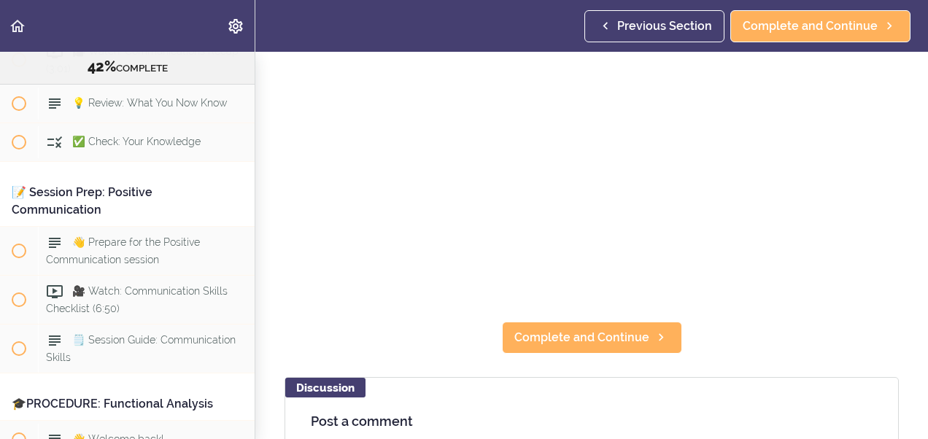
scroll to position [233, 0]
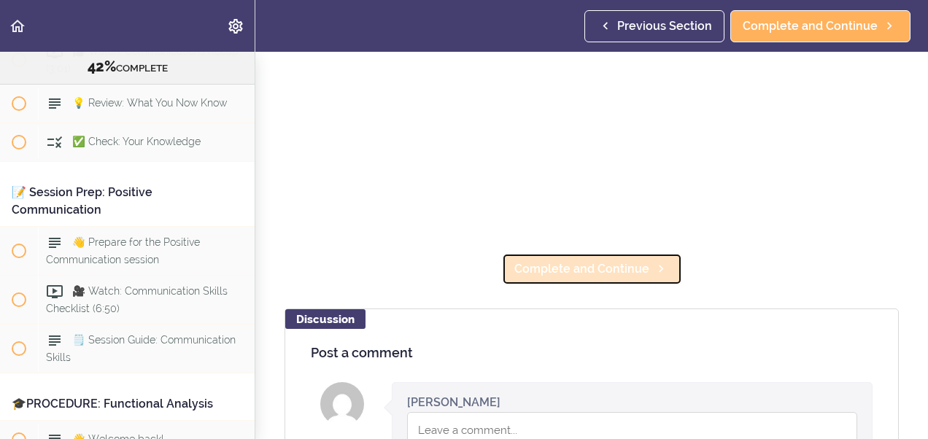
click at [541, 273] on link "Complete and Continue" at bounding box center [592, 269] width 180 height 32
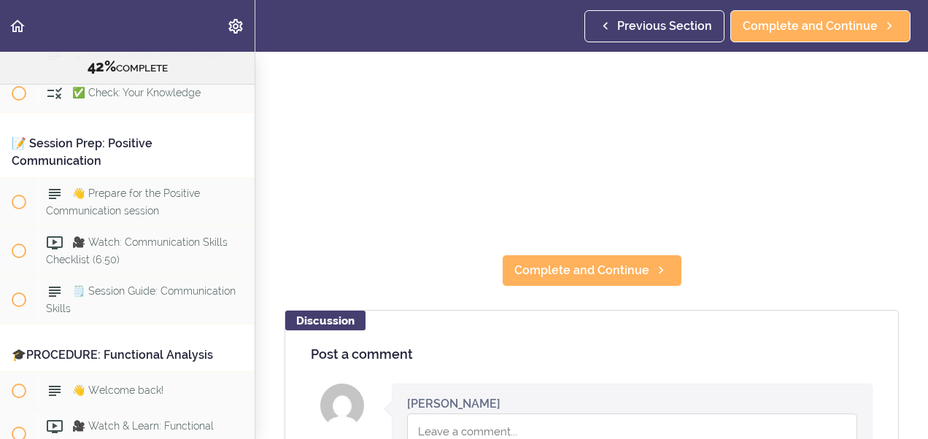
scroll to position [243, 0]
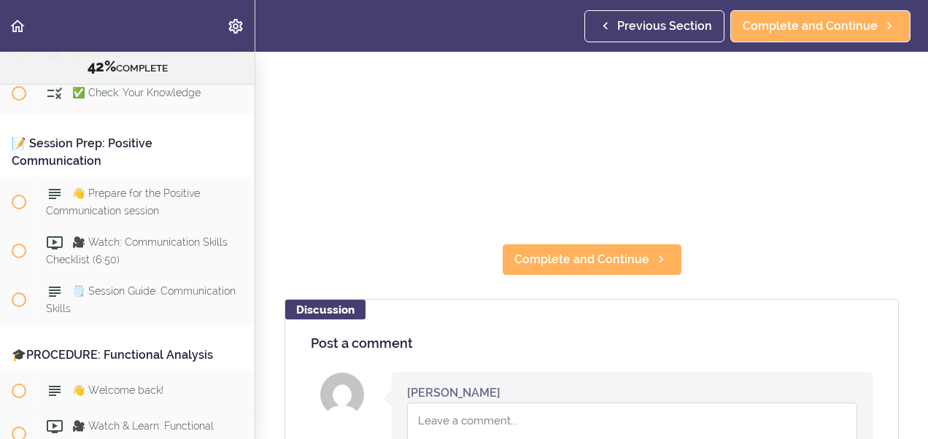
click at [441, 408] on textarea "Comment box" at bounding box center [632, 447] width 450 height 88
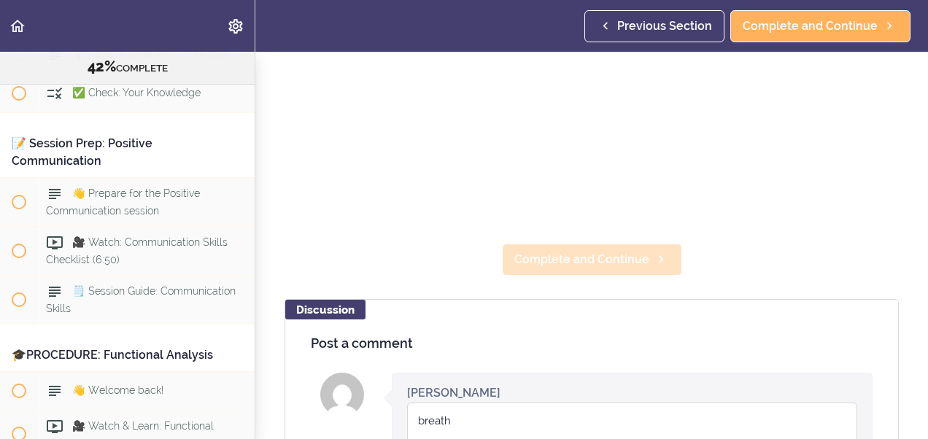
type textarea "breath"
click at [582, 251] on span "Complete and Continue" at bounding box center [581, 260] width 135 height 18
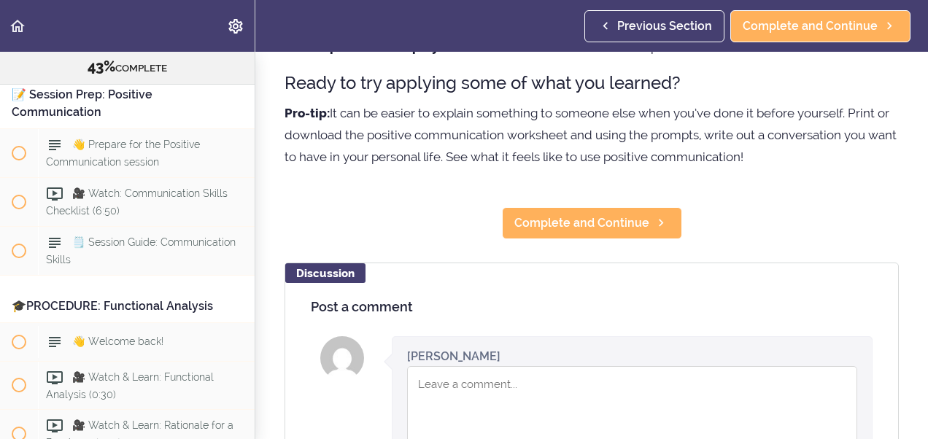
scroll to position [428, 0]
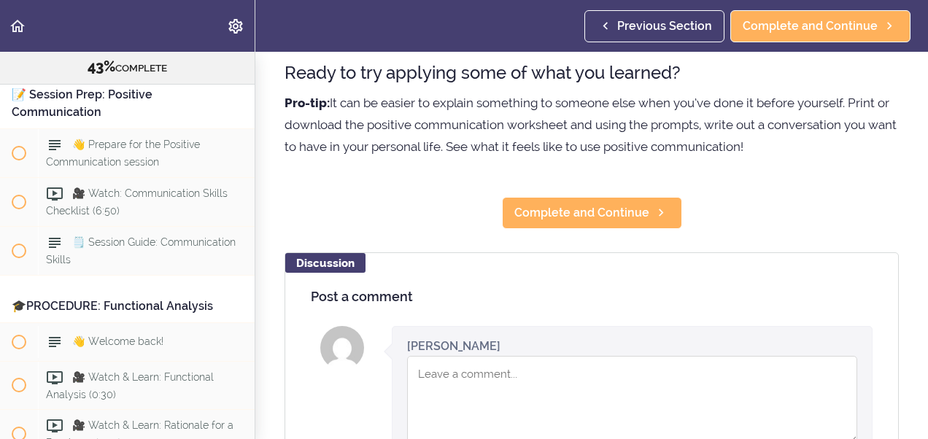
click at [428, 371] on textarea "Comment box" at bounding box center [632, 400] width 450 height 88
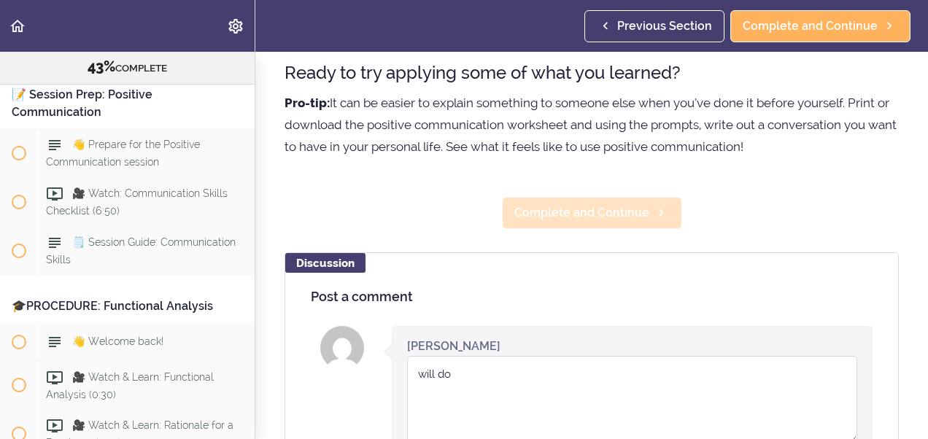
type textarea "will do"
click at [530, 204] on span "Complete and Continue" at bounding box center [581, 213] width 135 height 18
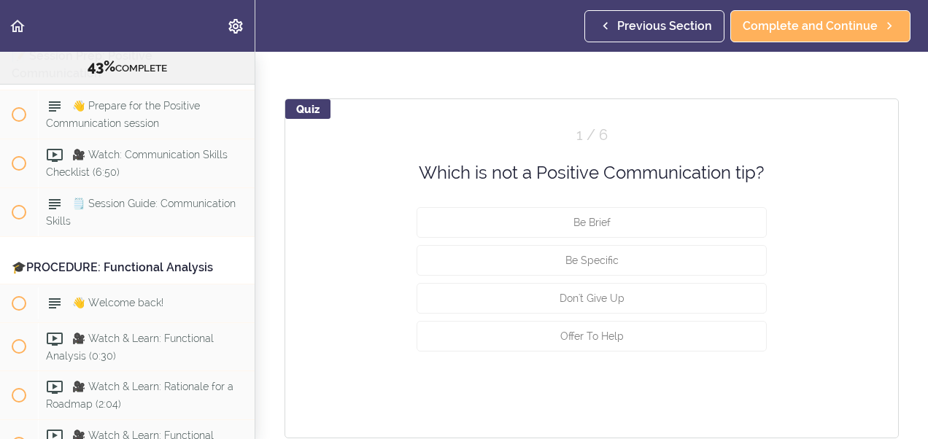
scroll to position [146, 0]
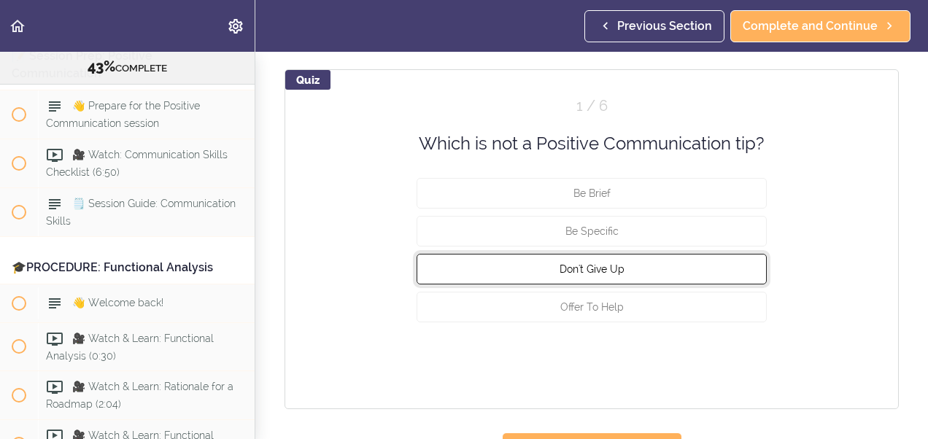
click at [638, 266] on button "Don't Give Up" at bounding box center [592, 269] width 350 height 31
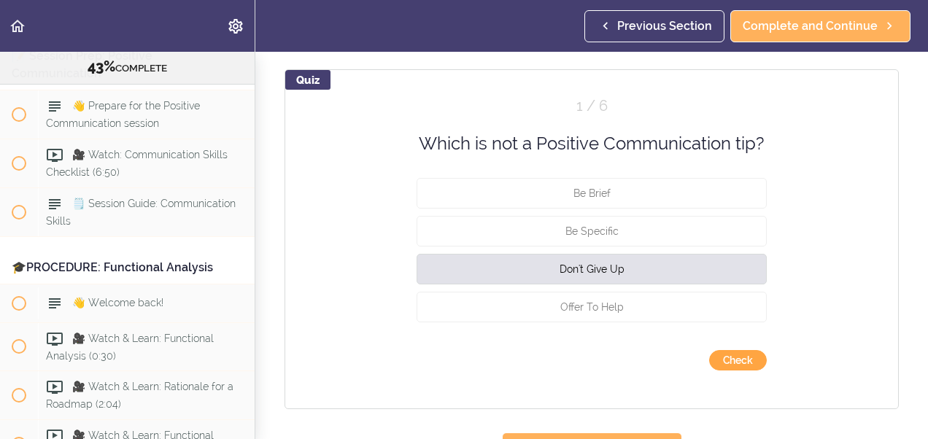
click at [721, 359] on button "Check" at bounding box center [738, 360] width 58 height 20
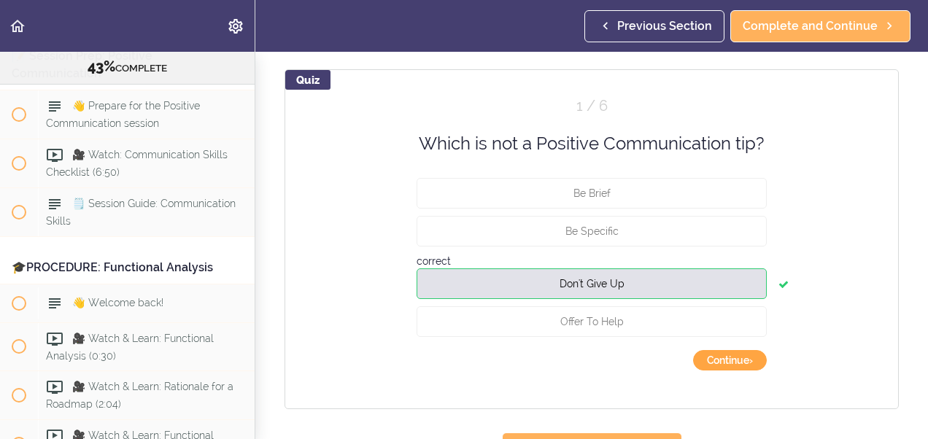
click at [740, 361] on button "Continue ›" at bounding box center [730, 360] width 74 height 20
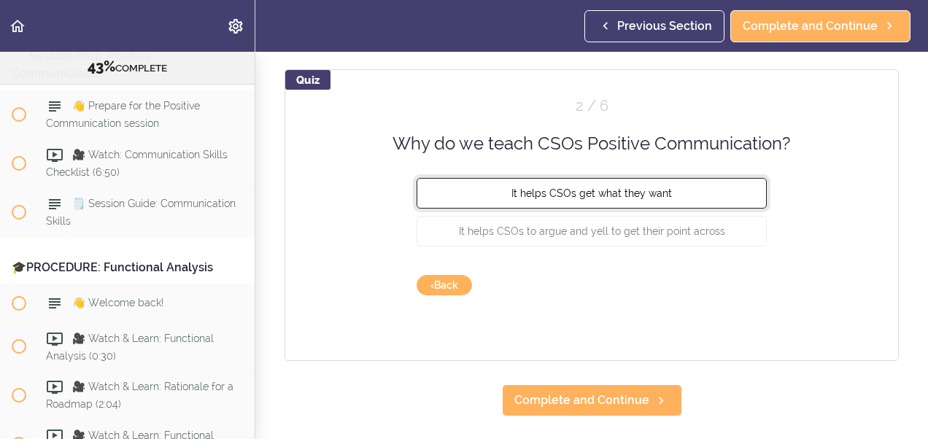
click at [596, 182] on button "It helps CSOs get what they want" at bounding box center [592, 193] width 350 height 31
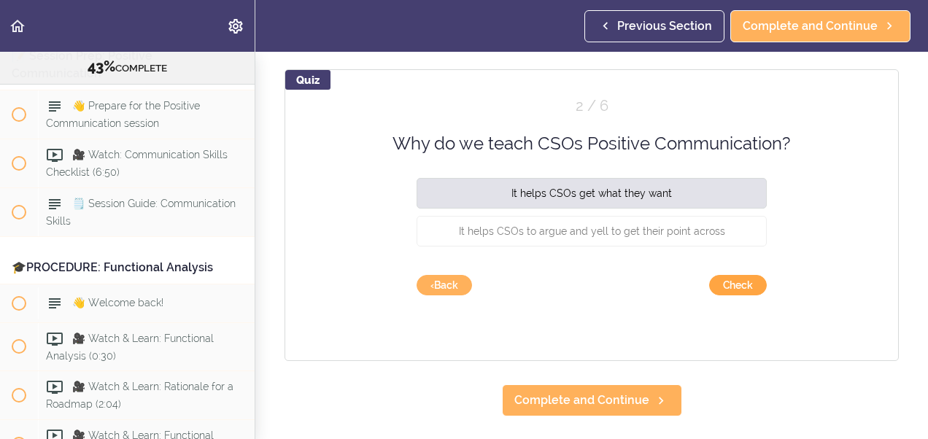
click at [721, 277] on button "Check" at bounding box center [738, 285] width 58 height 20
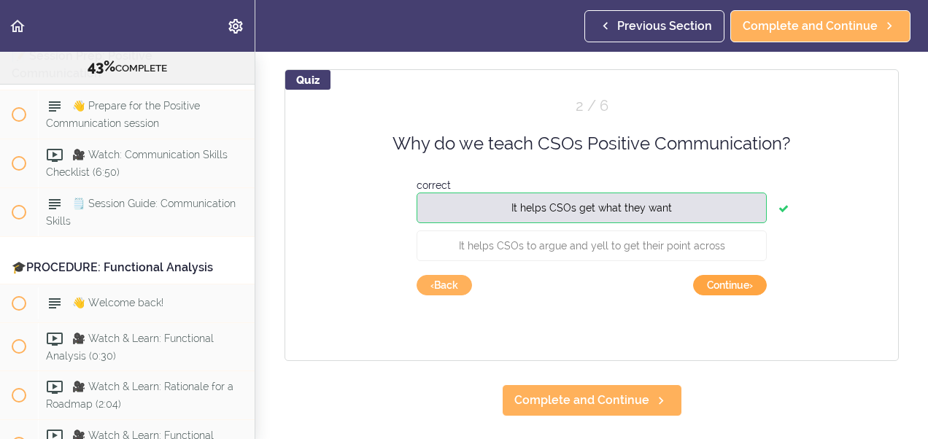
click at [745, 283] on button "Continue ›" at bounding box center [730, 285] width 74 height 20
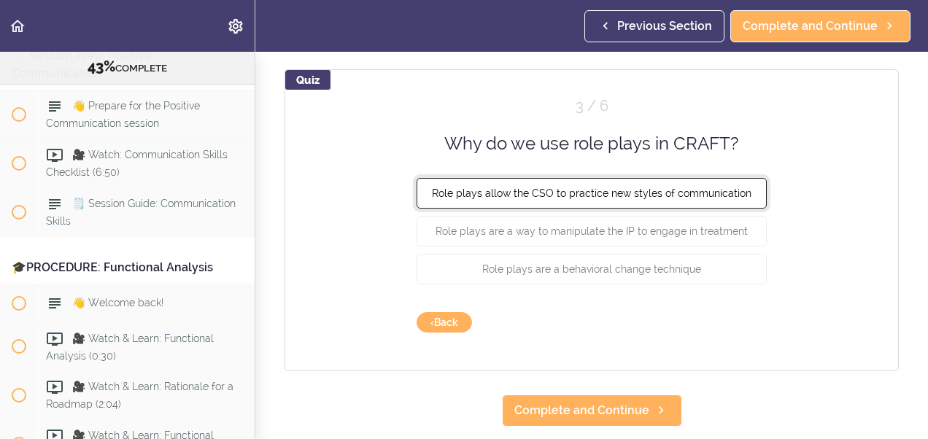
click at [613, 196] on span "Role plays allow the CSO to practice new styles of communication" at bounding box center [592, 194] width 320 height 12
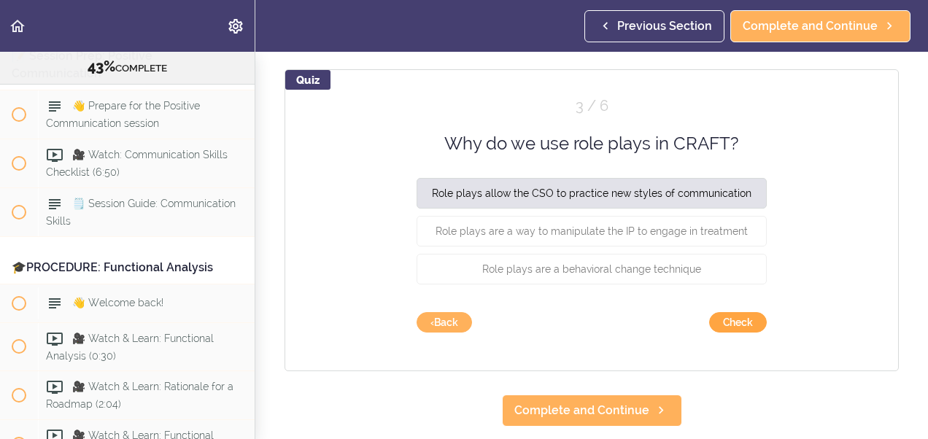
click at [724, 324] on button "Check" at bounding box center [738, 322] width 58 height 20
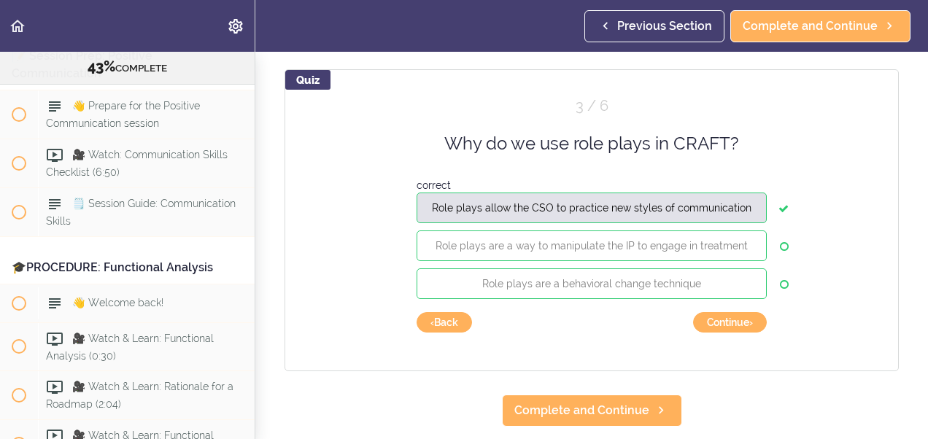
click at [781, 242] on icon at bounding box center [784, 246] width 9 height 29
click at [746, 320] on button "Continue ›" at bounding box center [730, 322] width 74 height 20
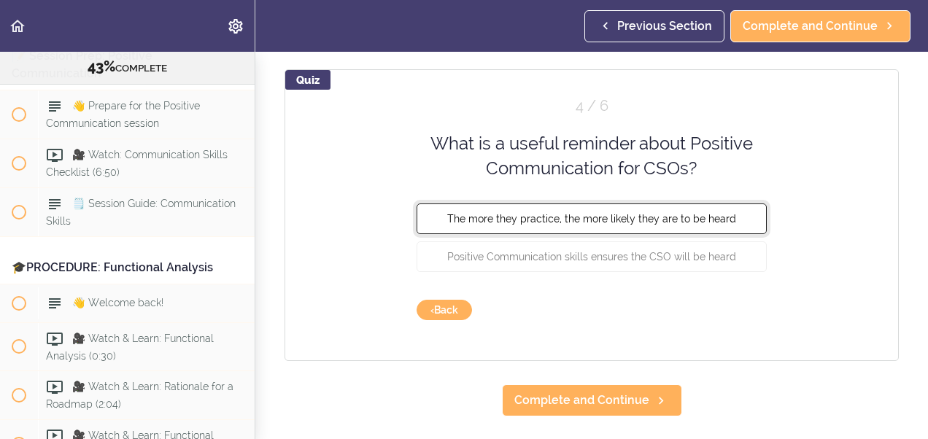
click at [581, 216] on span "The more they practice, the more likely they are to be heard" at bounding box center [591, 218] width 289 height 12
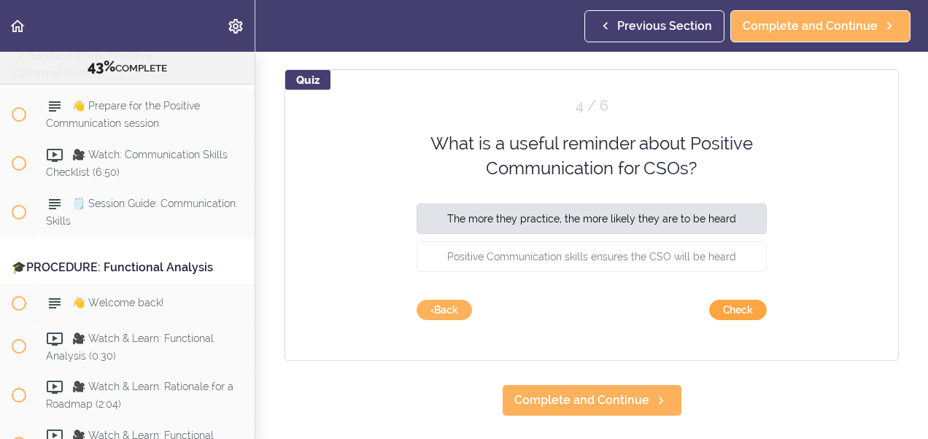
click at [719, 312] on button "Check" at bounding box center [738, 310] width 58 height 20
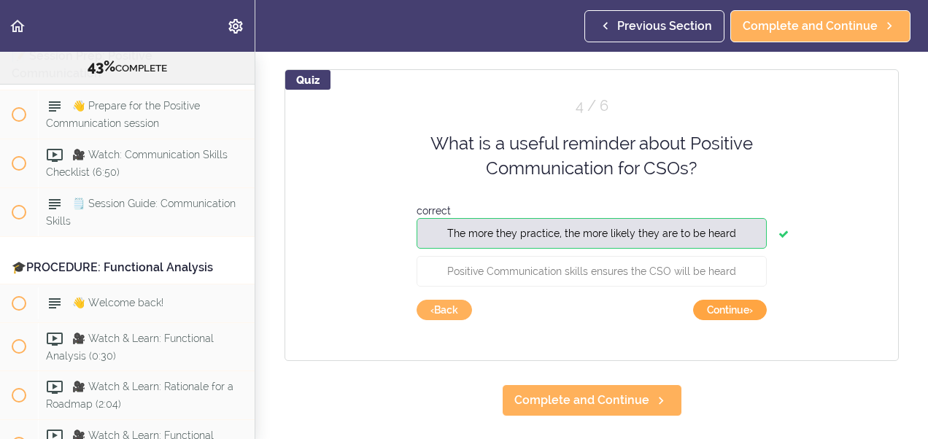
click at [731, 308] on button "Continue ›" at bounding box center [730, 310] width 74 height 20
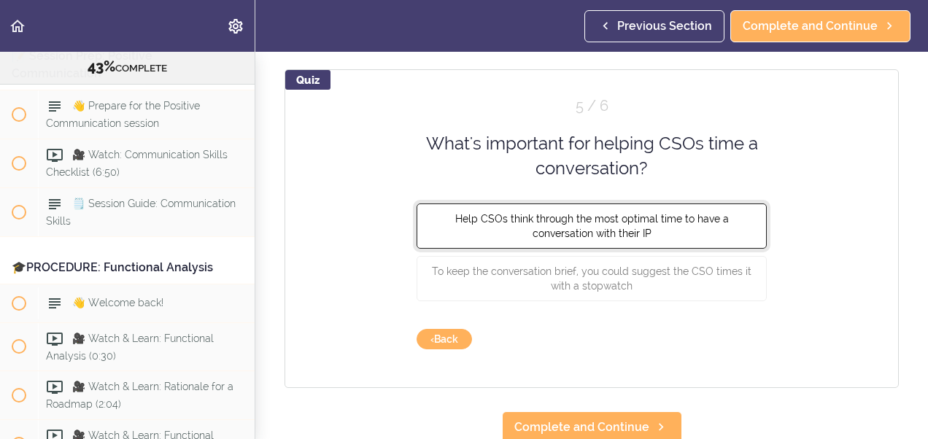
click at [632, 217] on span "Help CSOs think through the most optimal time to have a conversation with their…" at bounding box center [592, 225] width 274 height 26
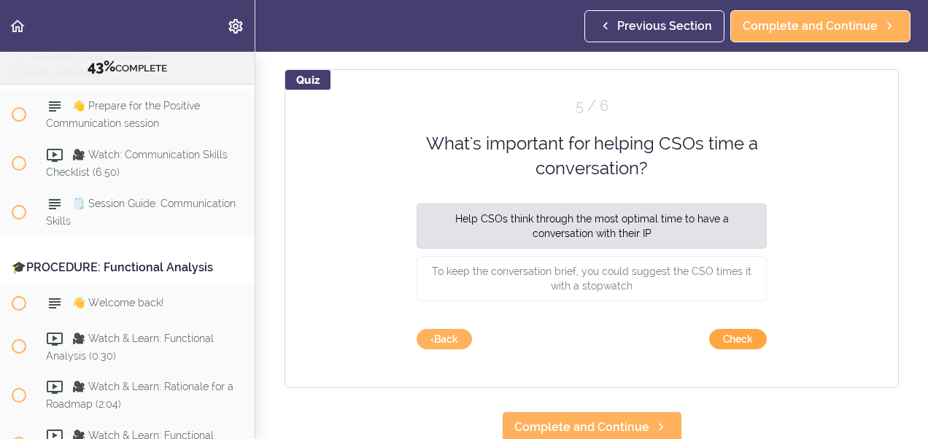
click at [715, 344] on button "Check" at bounding box center [738, 339] width 58 height 20
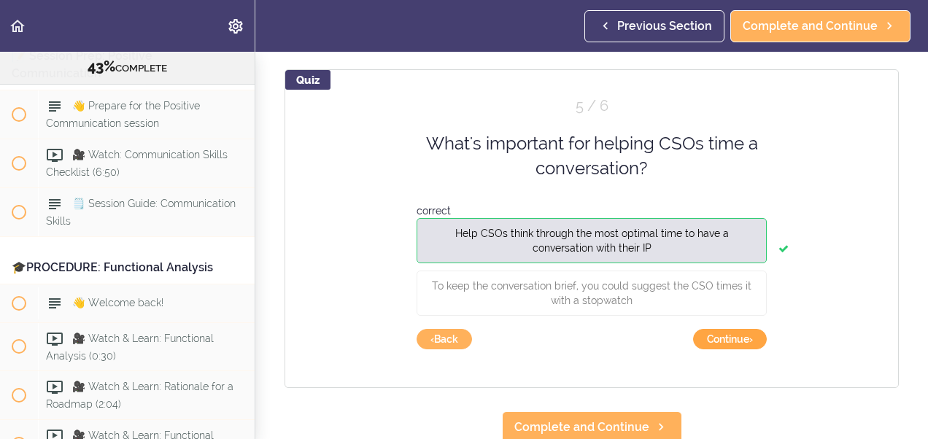
click at [715, 344] on button "Continue ›" at bounding box center [730, 339] width 74 height 20
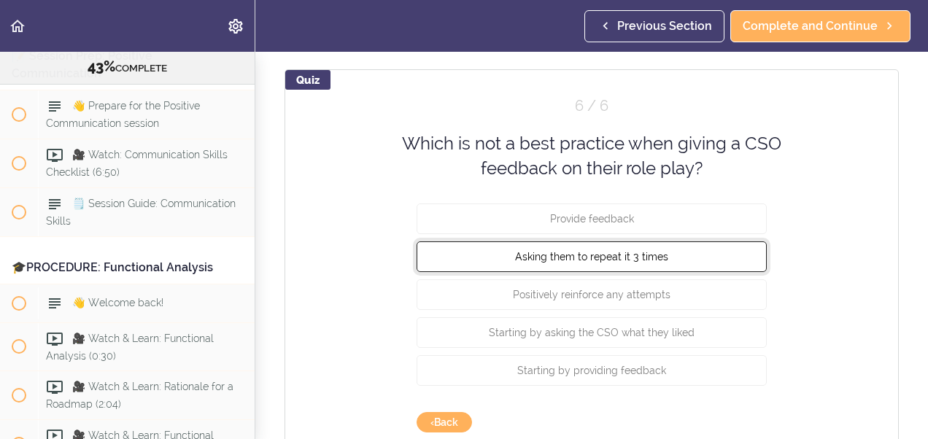
click at [647, 248] on button "Asking them to repeat it 3 times" at bounding box center [592, 256] width 350 height 31
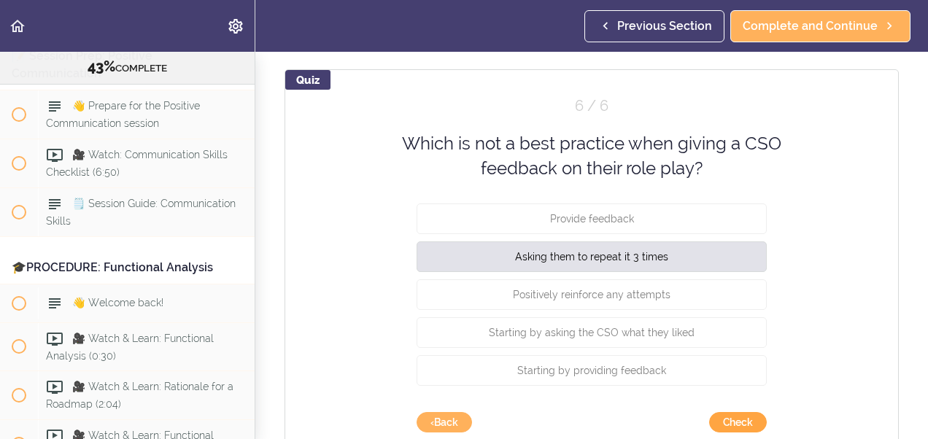
click at [716, 422] on button "Check" at bounding box center [738, 422] width 58 height 20
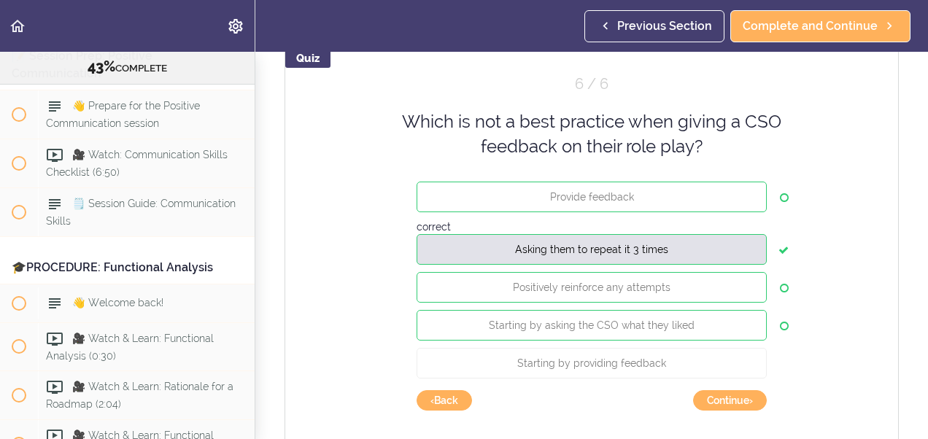
scroll to position [175, 0]
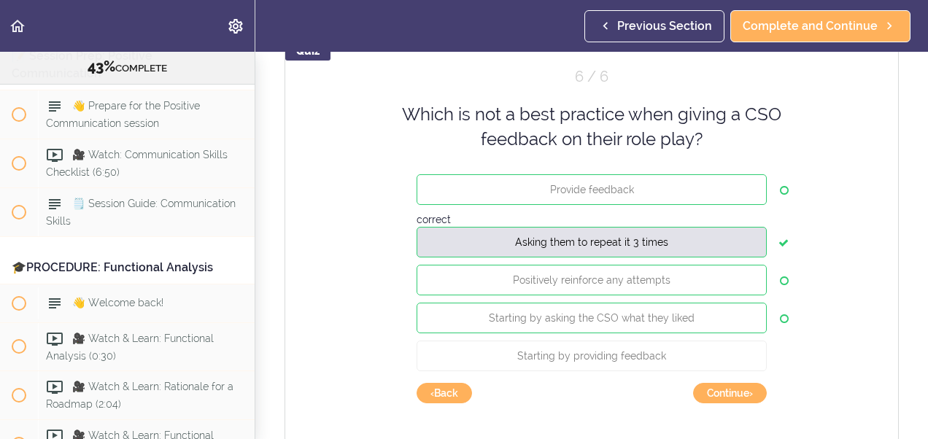
click at [912, 422] on section "Online Program: CRAFT Training for Professionals (Trainer-Led) 43% COMPLETE 📜In…" at bounding box center [464, 245] width 928 height 387
click at [738, 392] on button "Continue ›" at bounding box center [730, 393] width 74 height 20
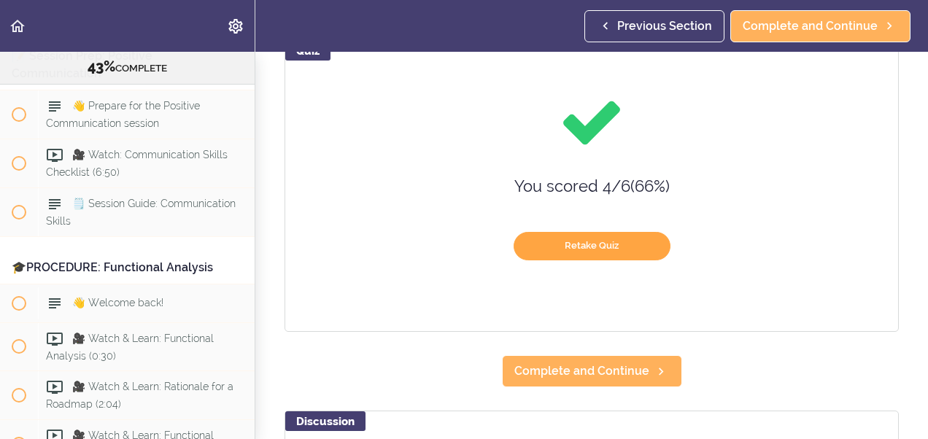
click at [575, 244] on button "Retake Quiz" at bounding box center [592, 246] width 157 height 28
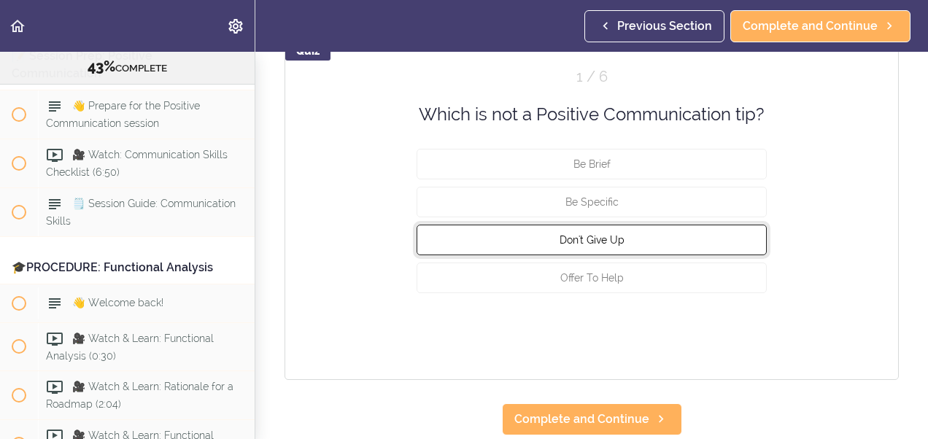
click at [577, 244] on button "Don't Give Up" at bounding box center [592, 240] width 350 height 31
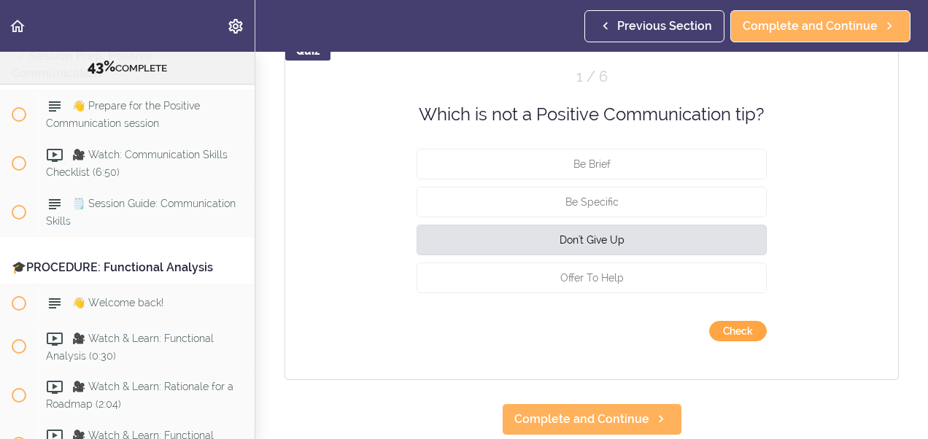
click at [718, 334] on button "Check" at bounding box center [738, 331] width 58 height 20
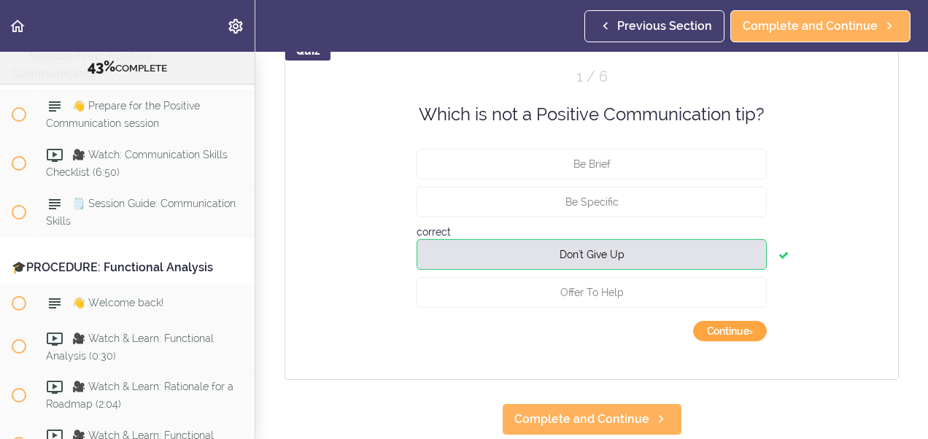
click at [718, 334] on button "Continue ›" at bounding box center [730, 331] width 74 height 20
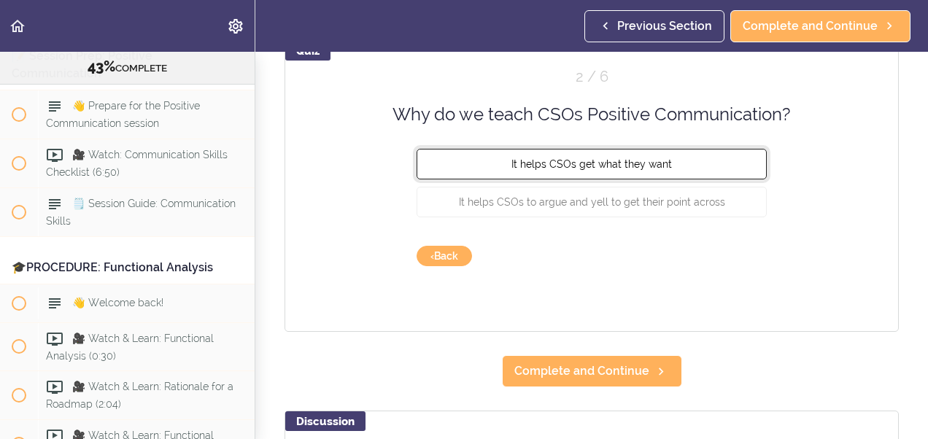
click at [588, 170] on button "It helps CSOs get what they want" at bounding box center [592, 164] width 350 height 31
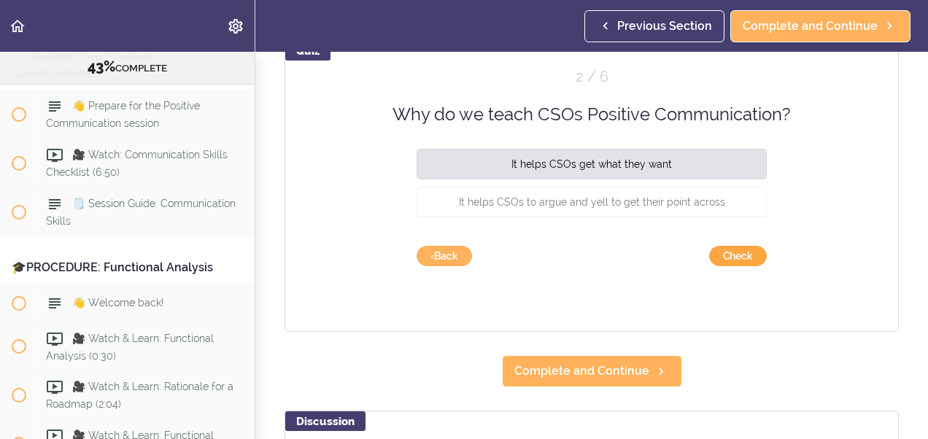
click at [717, 252] on button "Check" at bounding box center [738, 256] width 58 height 20
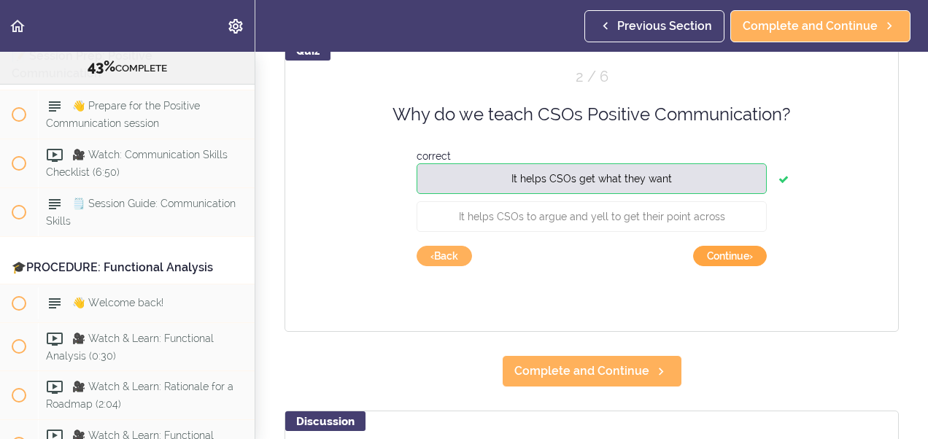
click at [717, 252] on button "Continue ›" at bounding box center [730, 256] width 74 height 20
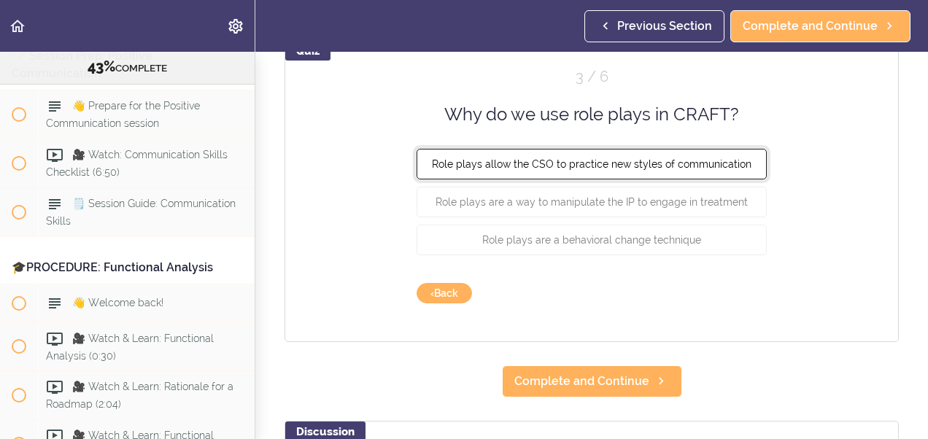
click at [644, 166] on span "Role plays allow the CSO to practice new styles of communication" at bounding box center [592, 164] width 320 height 12
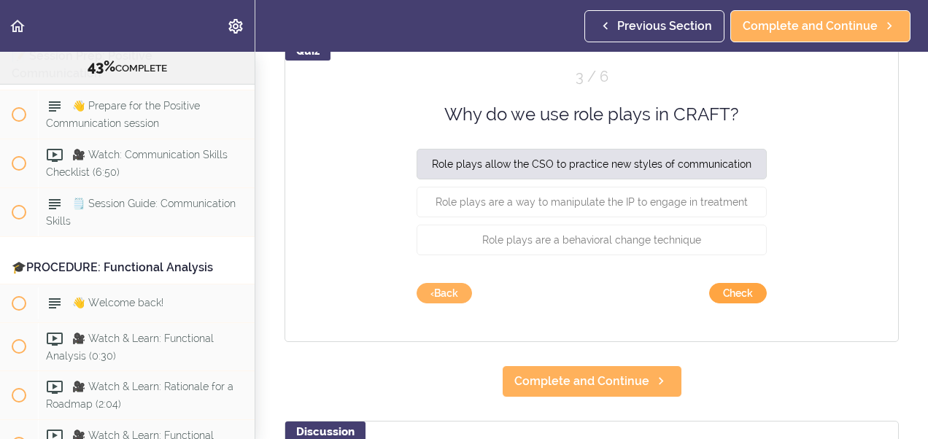
click at [724, 293] on button "Check" at bounding box center [738, 293] width 58 height 20
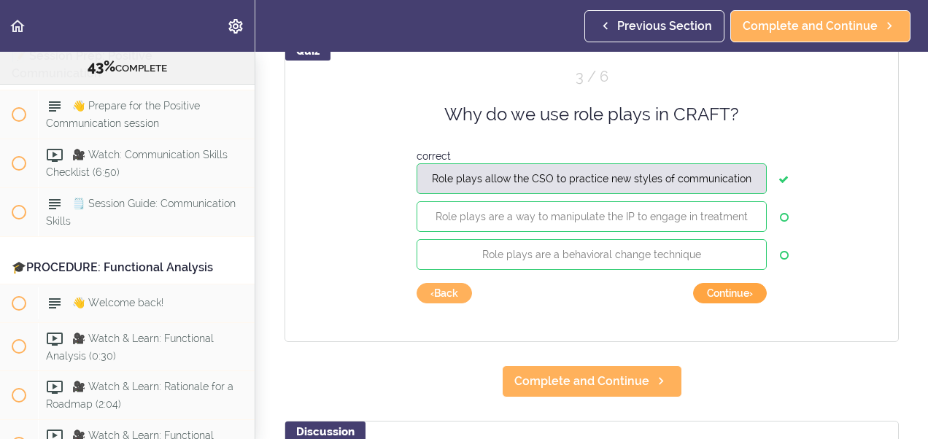
click at [725, 293] on button "Continue ›" at bounding box center [730, 293] width 74 height 20
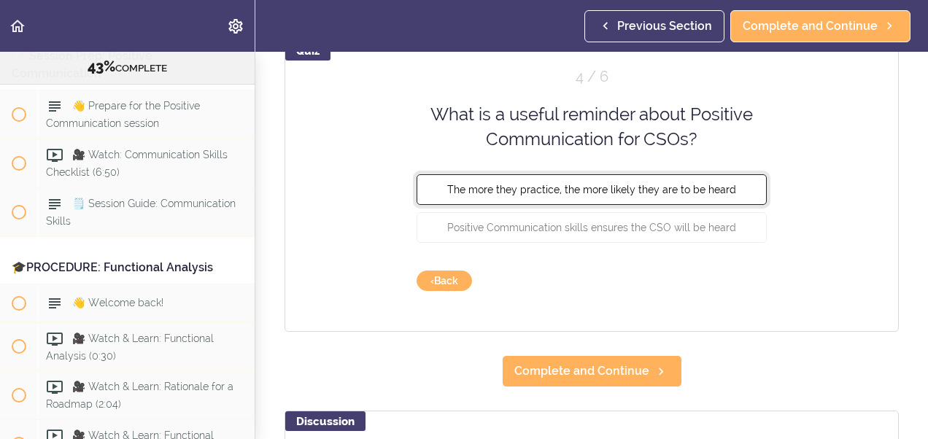
click at [640, 198] on button "The more they practice, the more likely they are to be heard" at bounding box center [592, 189] width 350 height 31
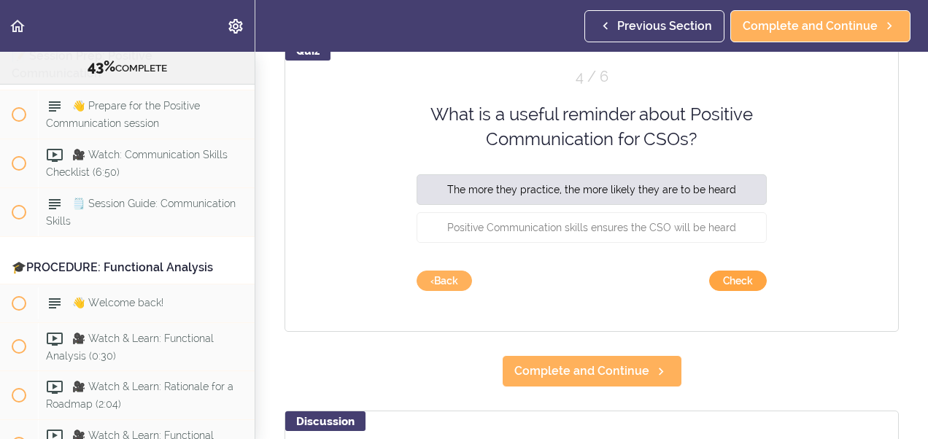
click at [715, 277] on button "Check" at bounding box center [738, 281] width 58 height 20
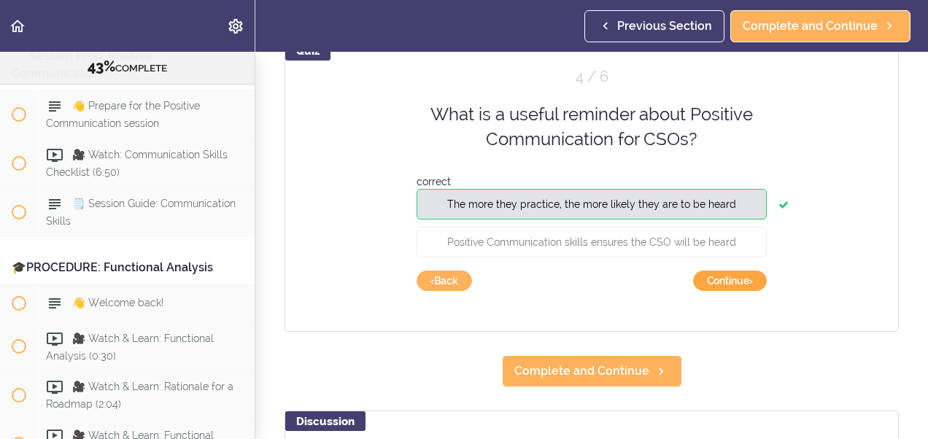
click at [715, 277] on button "Continue ›" at bounding box center [730, 281] width 74 height 20
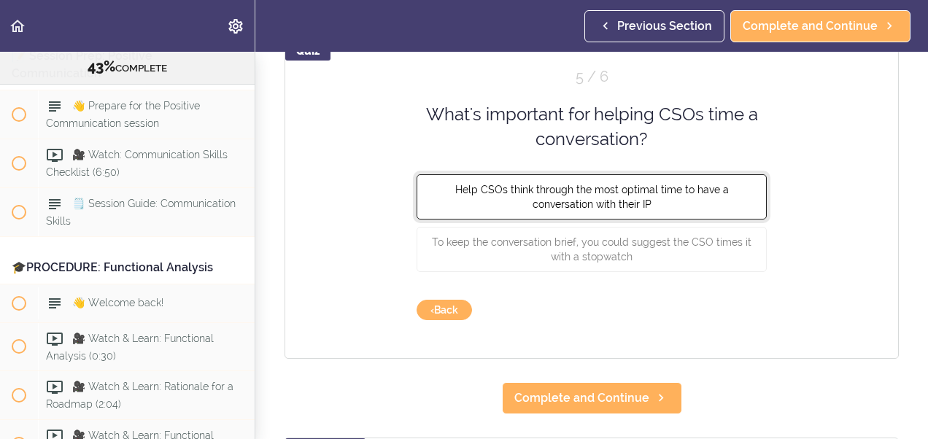
click at [546, 202] on span "Help CSOs think through the most optimal time to have a conversation with their…" at bounding box center [592, 196] width 274 height 26
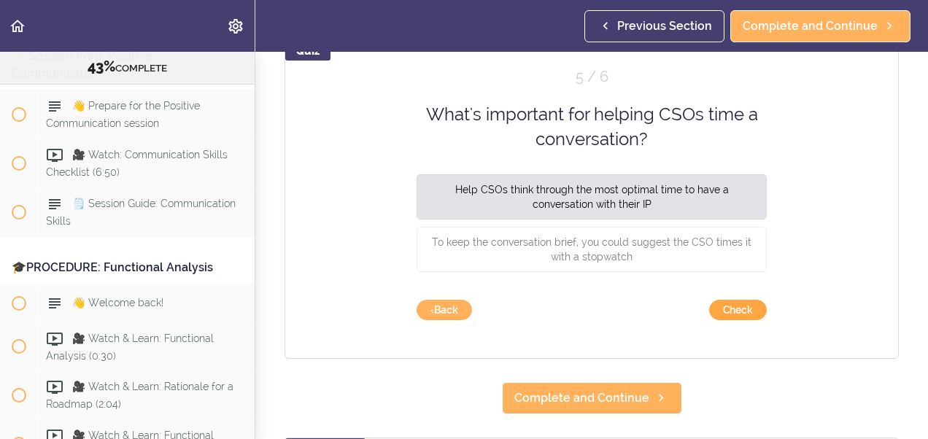
click at [724, 311] on button "Check" at bounding box center [738, 310] width 58 height 20
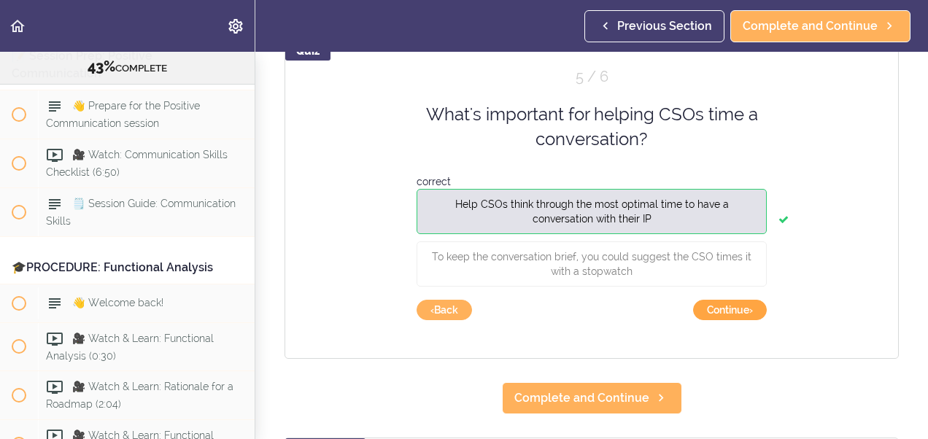
click at [724, 311] on button "Continue ›" at bounding box center [730, 310] width 74 height 20
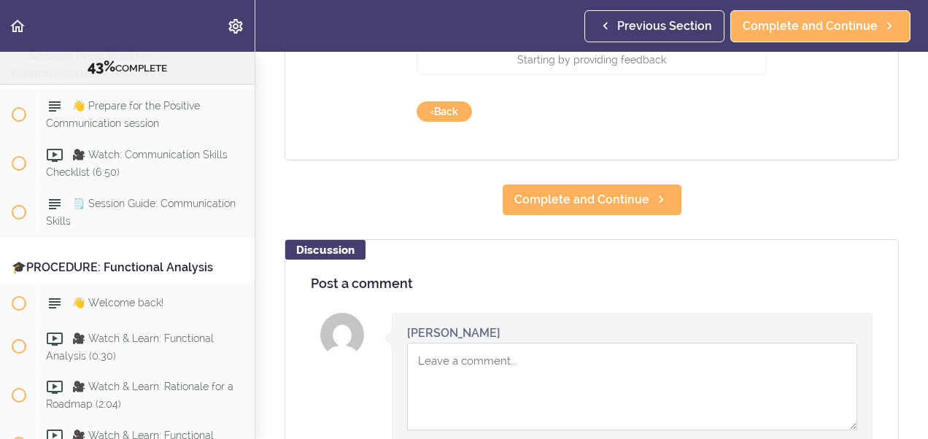
scroll to position [496, 0]
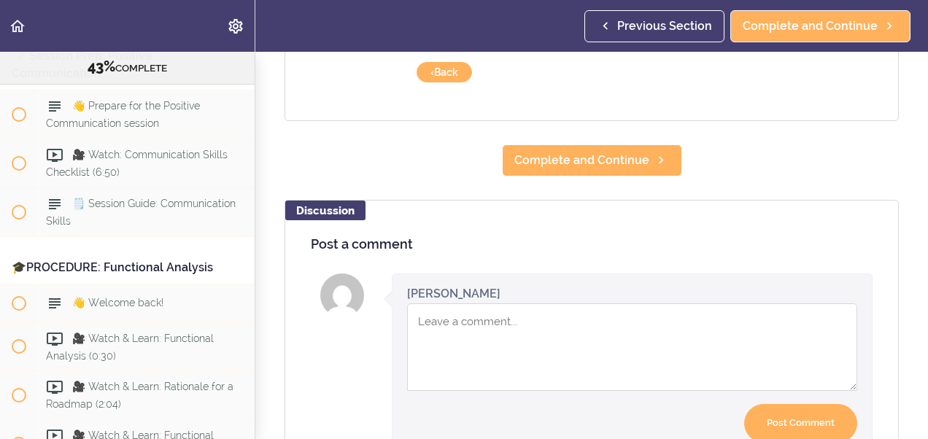
click at [527, 331] on textarea "Comment box" at bounding box center [632, 348] width 450 height 88
click at [527, 331] on textarea "i have 6/6 and it keeps going around" at bounding box center [632, 348] width 450 height 88
click at [647, 354] on textarea "i have 6/6 and it keeps going around" at bounding box center [632, 348] width 450 height 88
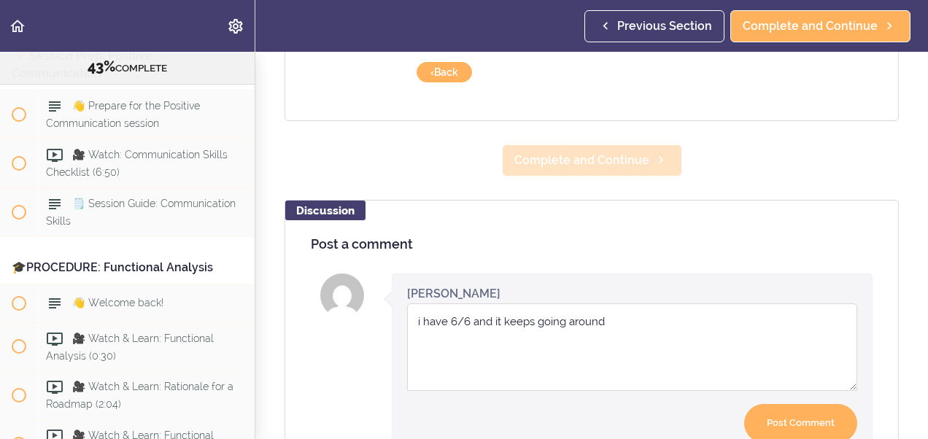
type textarea "i have 6/6 and it keeps going around"
click at [563, 158] on span "Complete and Continue" at bounding box center [581, 161] width 135 height 18
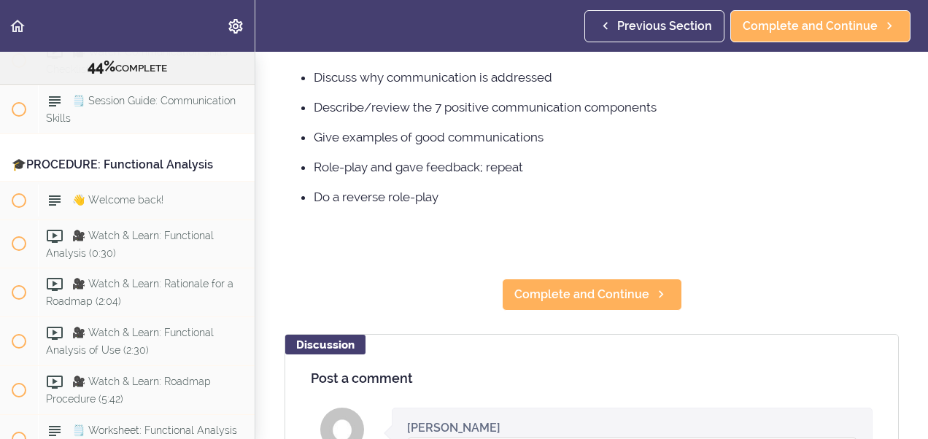
scroll to position [252, 0]
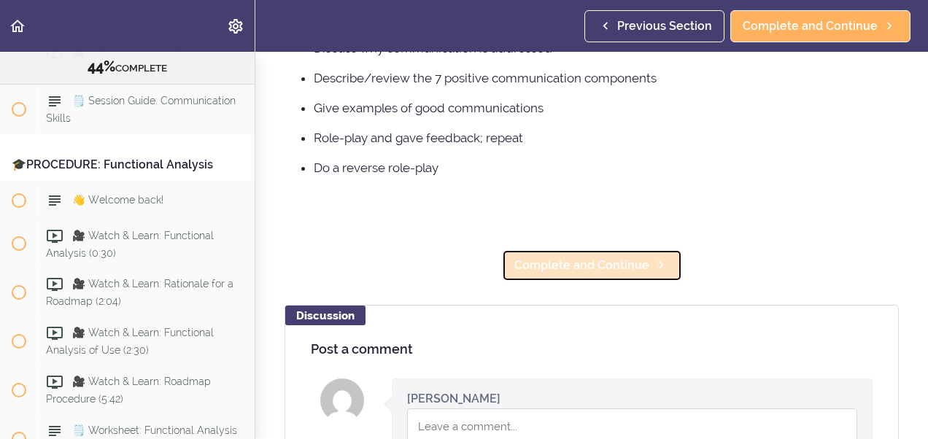
click at [564, 261] on span "Complete and Continue" at bounding box center [581, 266] width 135 height 18
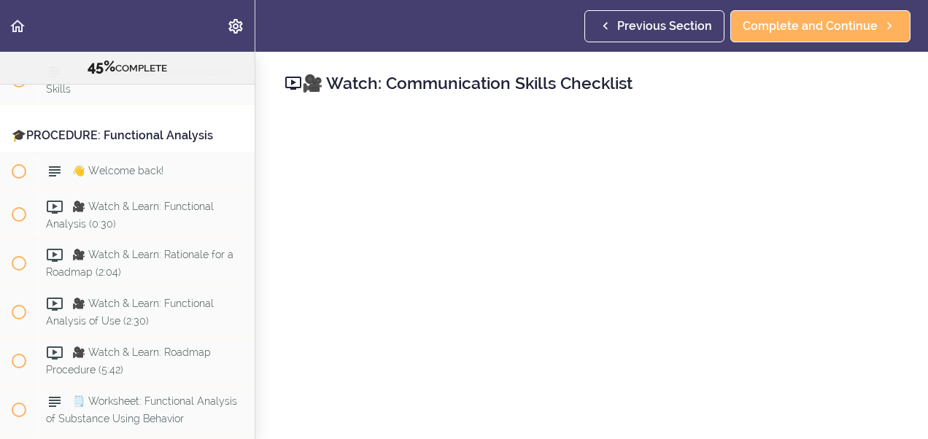
scroll to position [4512, 0]
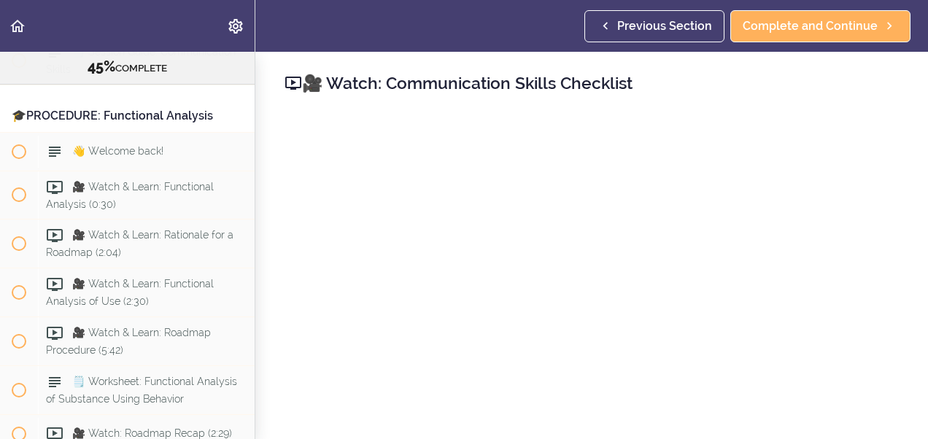
click at [912, 422] on div "🎥 Watch: Communication Skills Checklist Complete and Continue Discussion Post a…" at bounding box center [591, 245] width 673 height 387
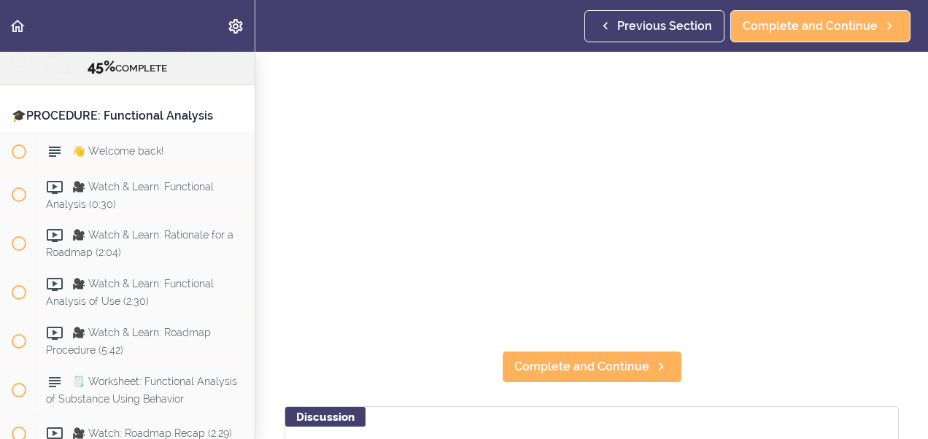
scroll to position [155, 0]
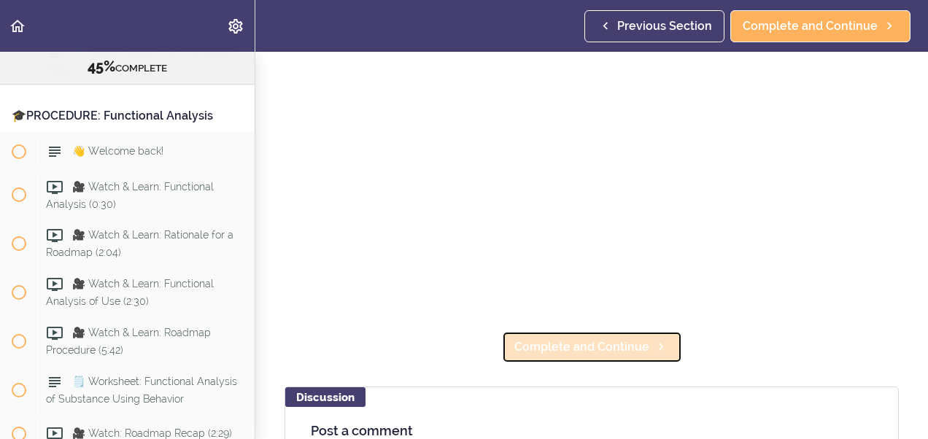
click at [580, 352] on link "Complete and Continue" at bounding box center [592, 347] width 180 height 32
click at [581, 341] on span "Complete and Continue" at bounding box center [581, 348] width 135 height 18
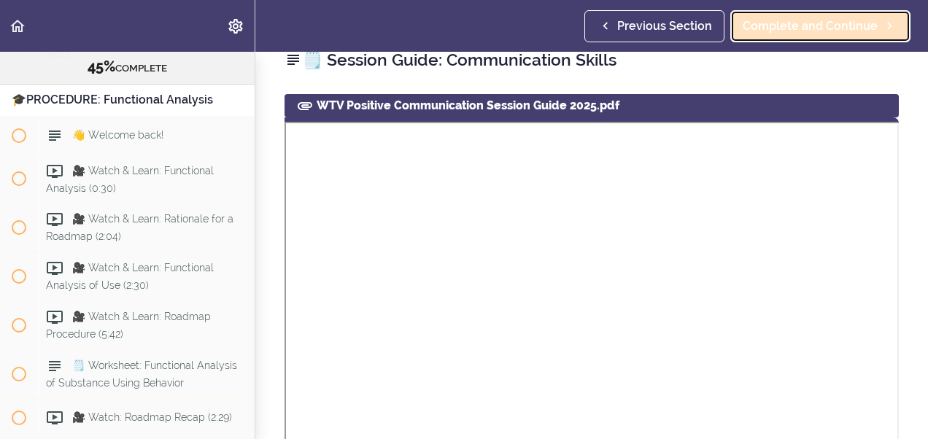
click at [776, 38] on link "Complete and Continue" at bounding box center [820, 26] width 180 height 32
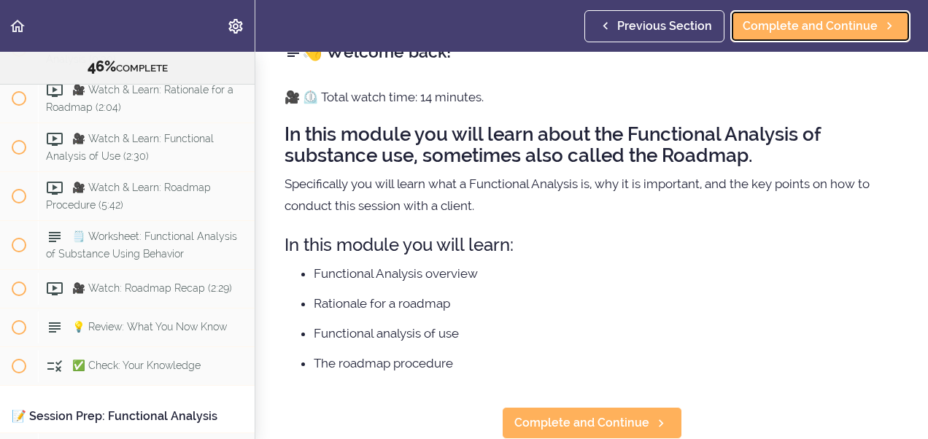
scroll to position [42, 0]
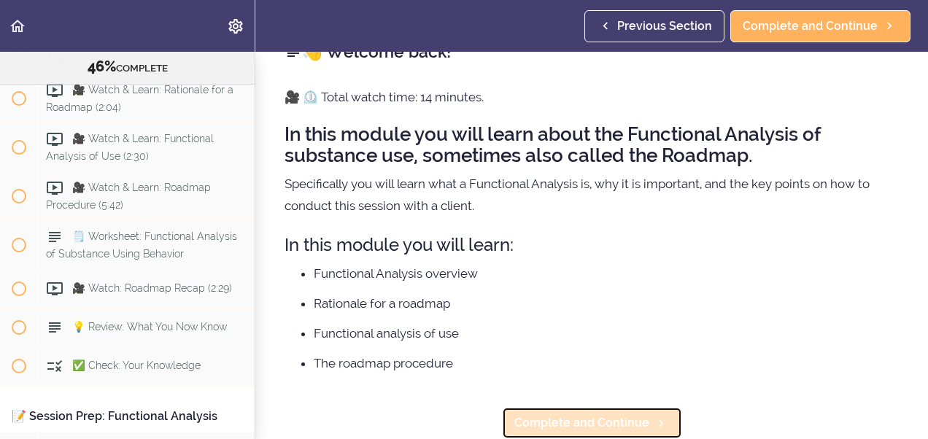
click at [590, 414] on span "Complete and Continue" at bounding box center [581, 423] width 135 height 18
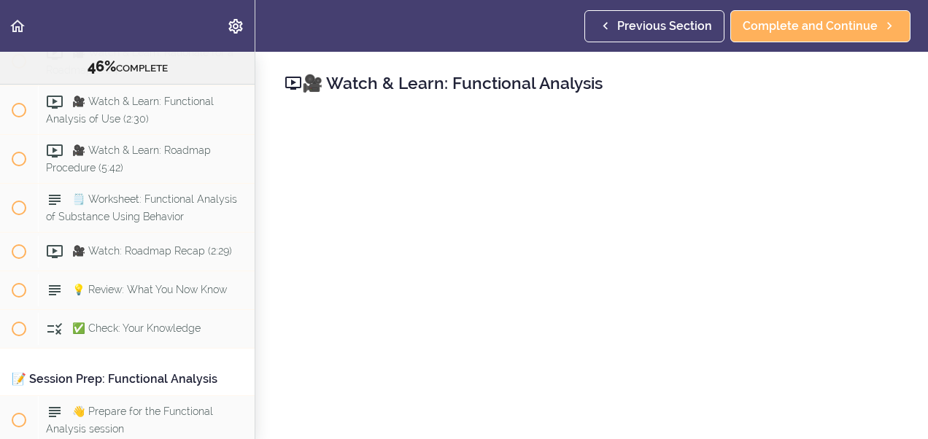
scroll to position [4695, 0]
click at [293, 79] on icon at bounding box center [294, 83] width 18 height 18
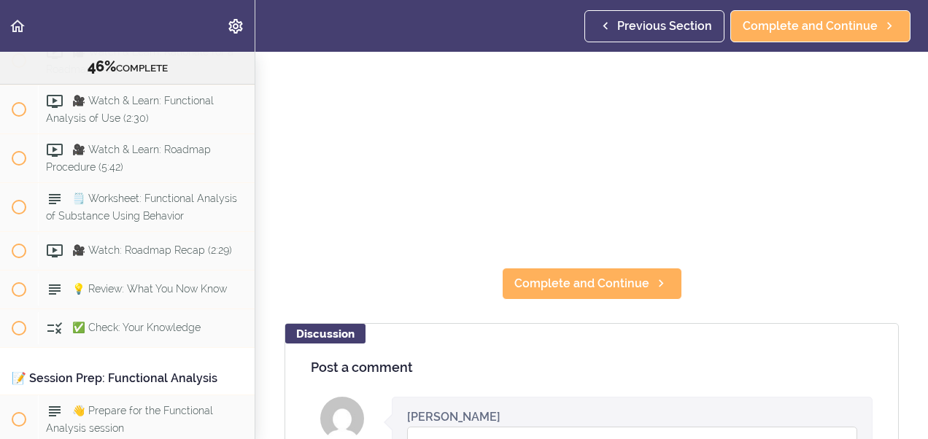
scroll to position [233, 0]
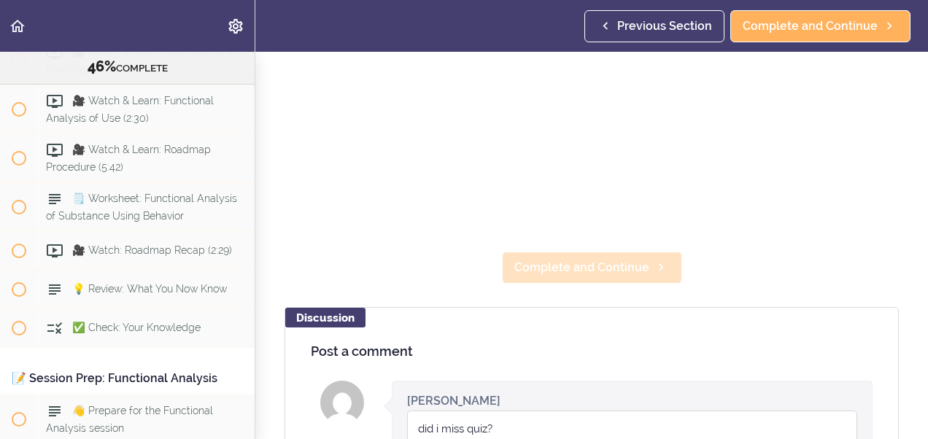
type textarea "did i miss quiz?"
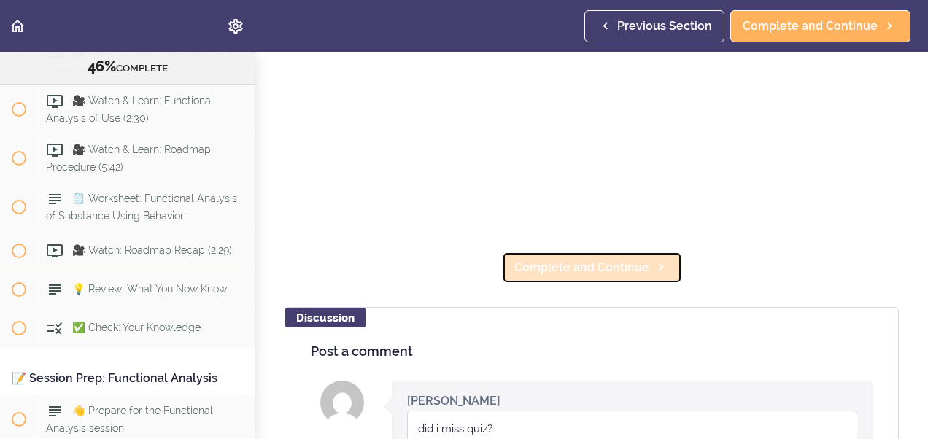
click at [517, 259] on span "Complete and Continue" at bounding box center [581, 268] width 135 height 18
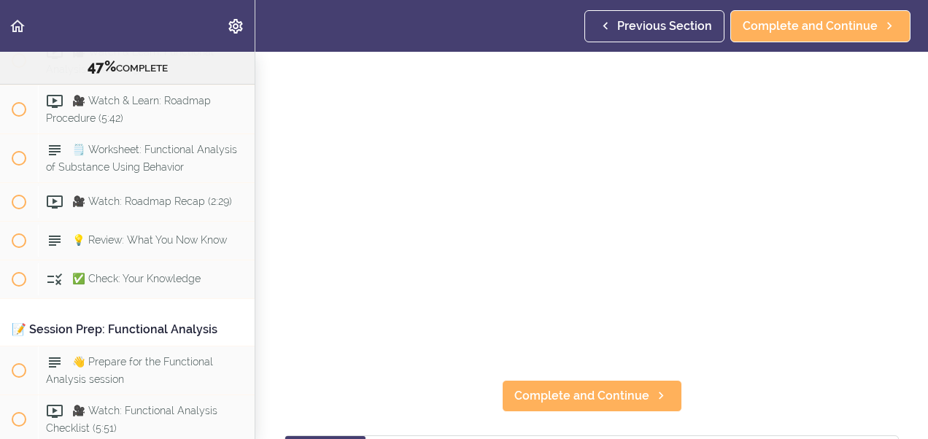
scroll to position [126, 0]
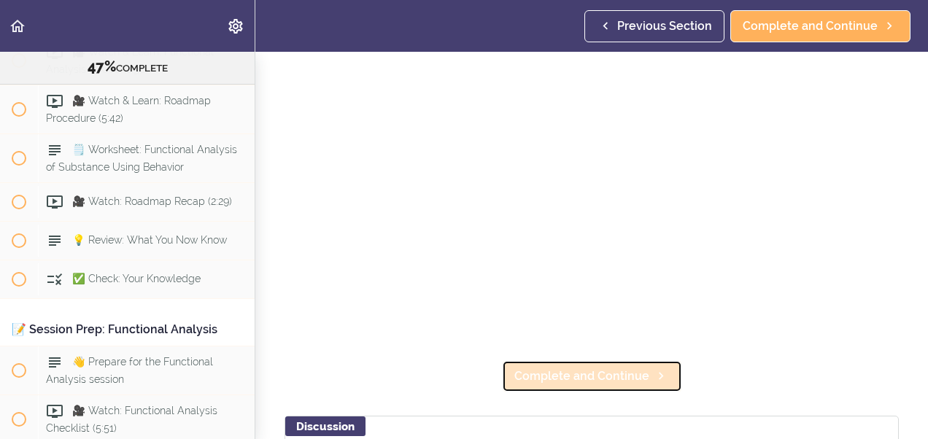
click at [614, 374] on span "Complete and Continue" at bounding box center [581, 377] width 135 height 18
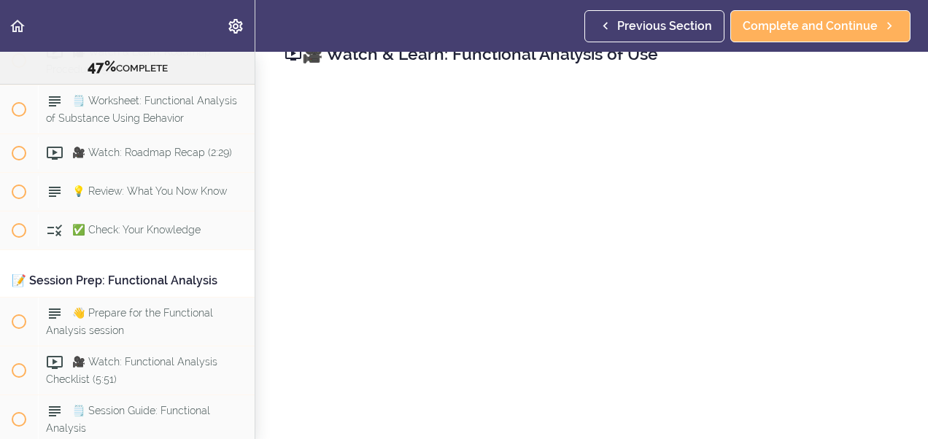
scroll to position [58, 0]
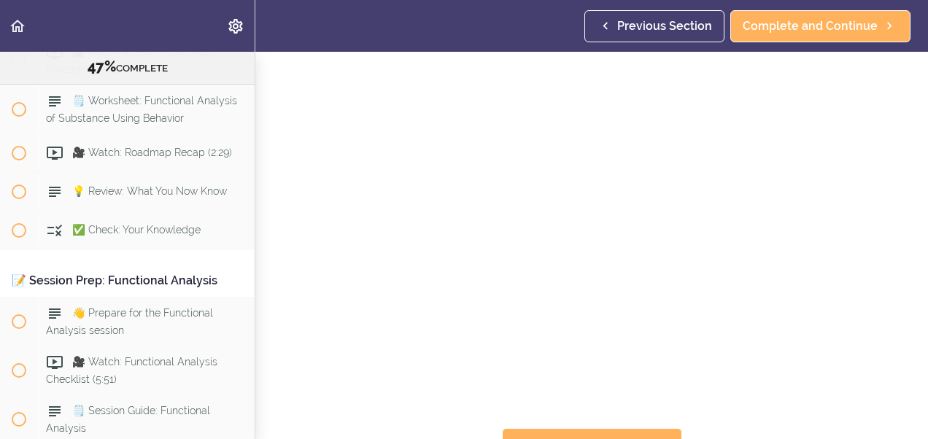
click at [912, 419] on section "Online Program: CRAFT Training for Professionals (Trainer-Led) 47% COMPLETE 📜In…" at bounding box center [464, 245] width 928 height 387
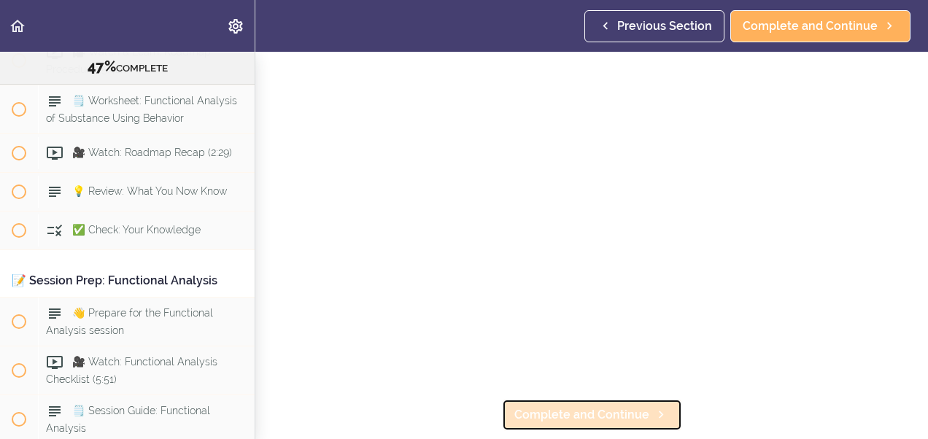
click at [592, 407] on span "Complete and Continue" at bounding box center [581, 415] width 135 height 18
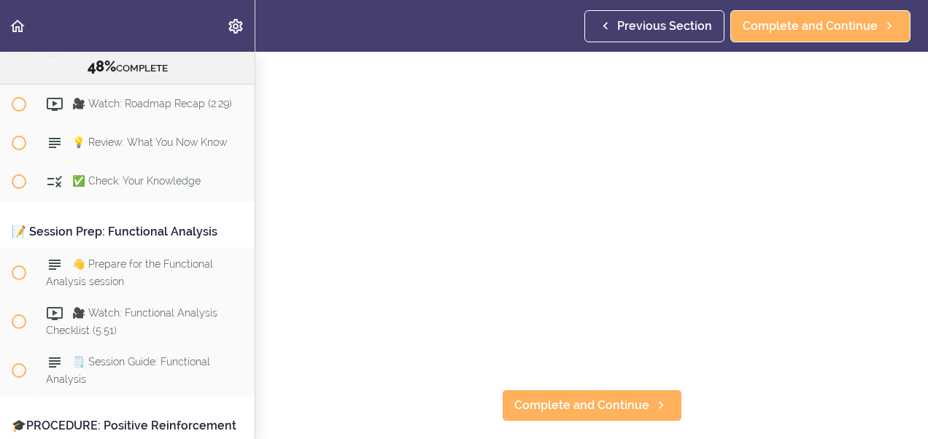
scroll to position [117, 0]
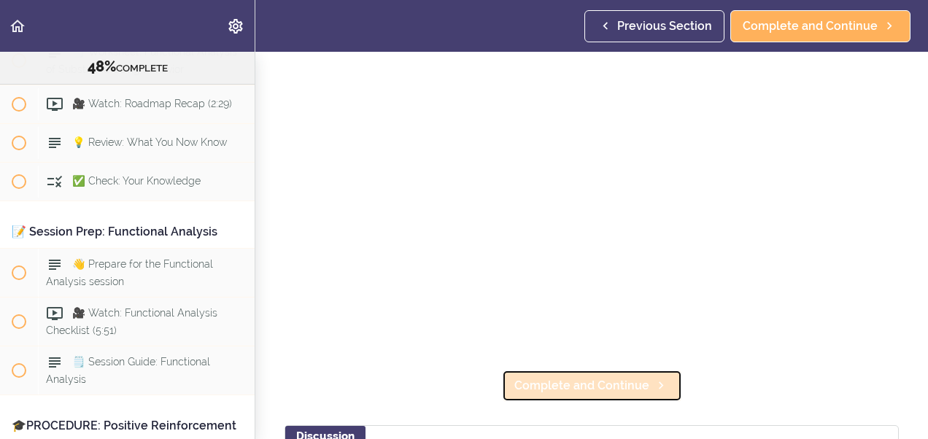
click at [609, 382] on span "Complete and Continue" at bounding box center [581, 386] width 135 height 18
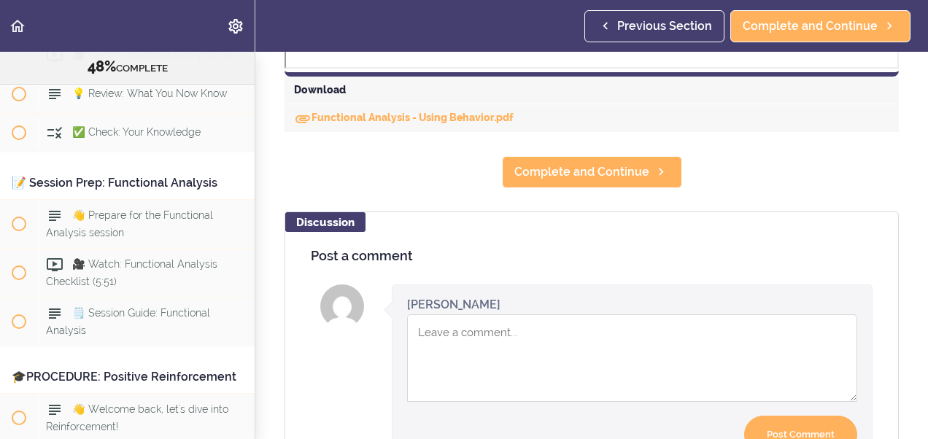
scroll to position [675, 0]
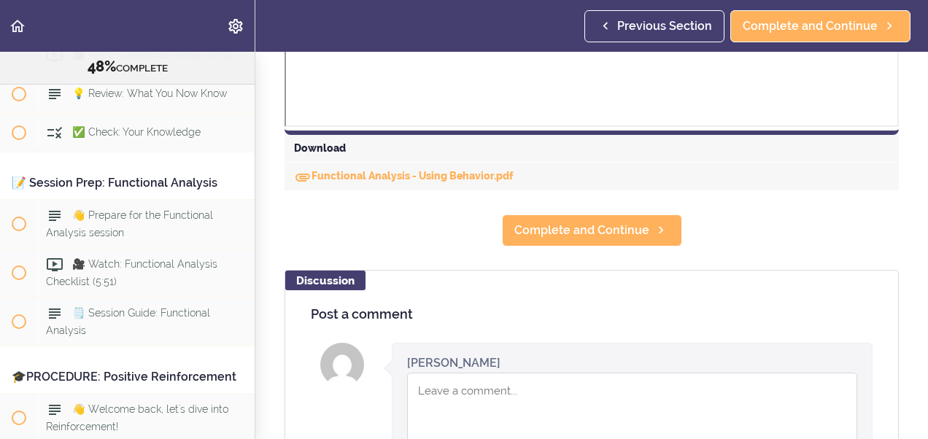
click at [363, 182] on div "Functional Analysis - Using Behavior.pdf" at bounding box center [592, 177] width 614 height 28
click at [342, 174] on link "Functional Analysis - Using Behavior.pdf" at bounding box center [404, 176] width 220 height 12
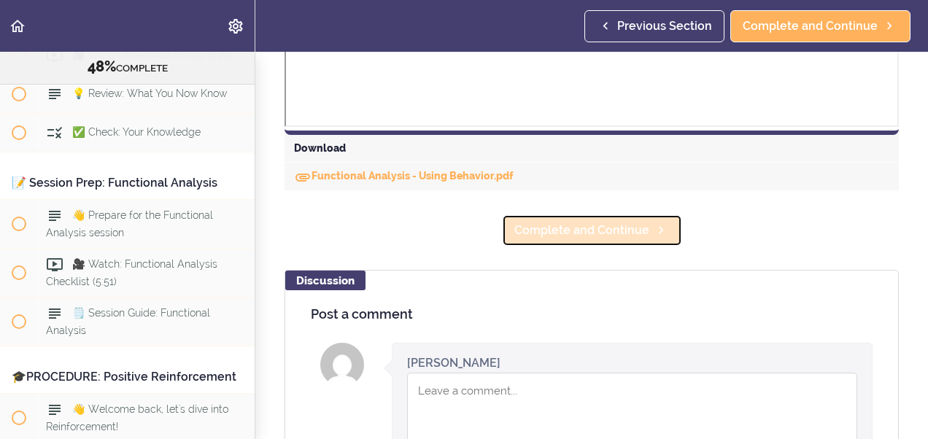
click at [598, 233] on span "Complete and Continue" at bounding box center [581, 231] width 135 height 18
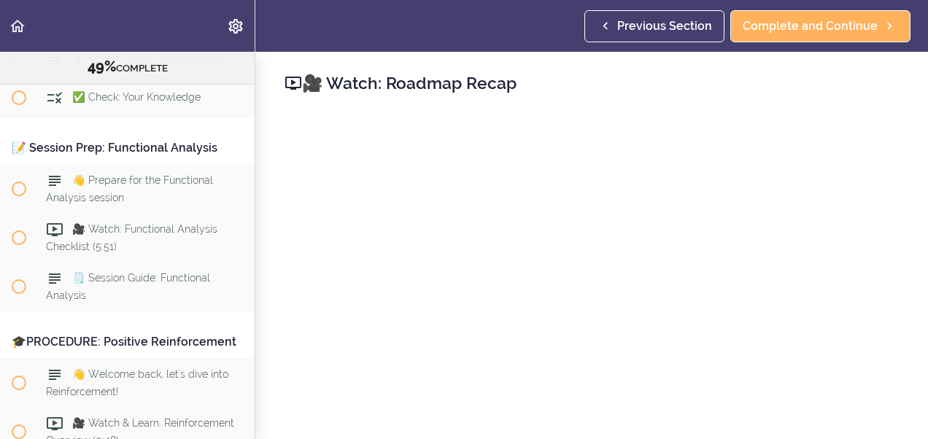
scroll to position [4939, 0]
